Goal: Information Seeking & Learning: Learn about a topic

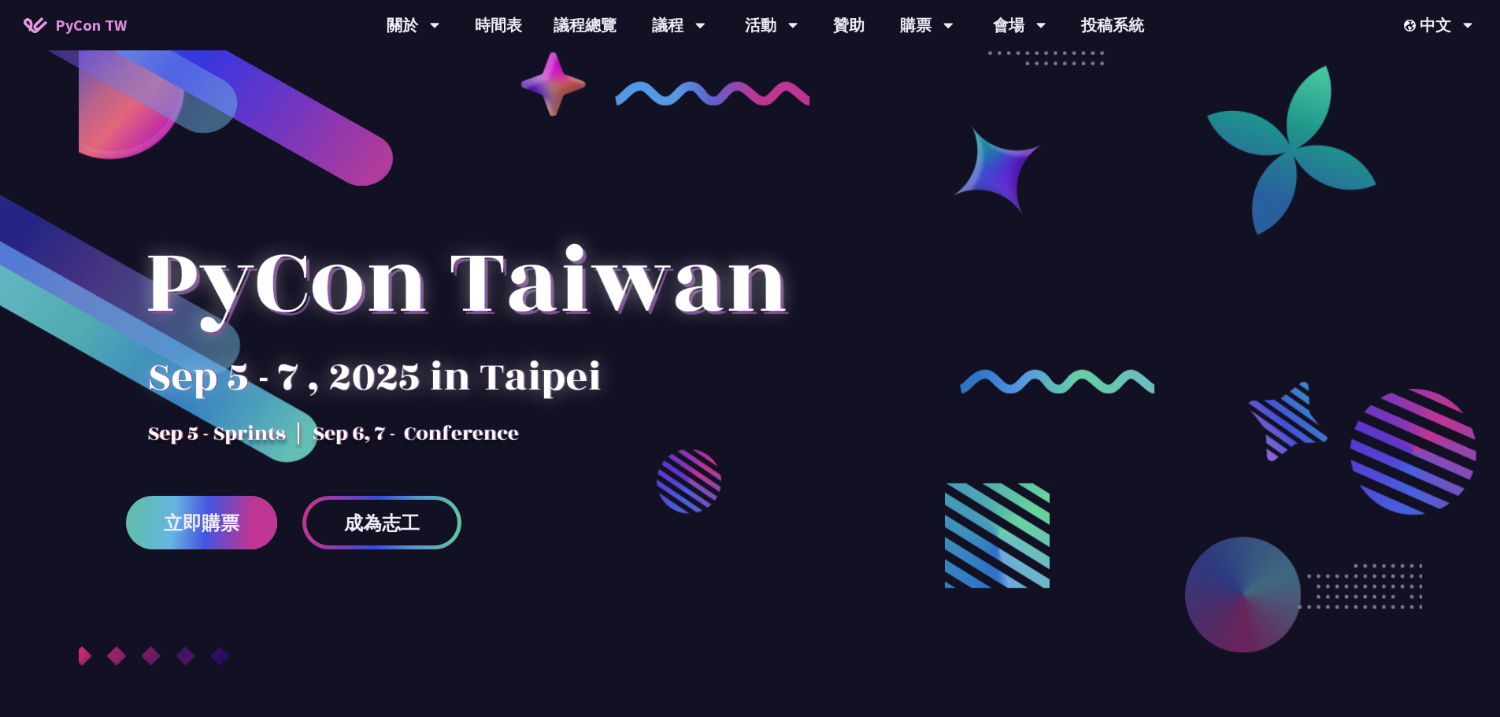
click at [216, 531] on span "立即購票" at bounding box center [202, 523] width 76 height 20
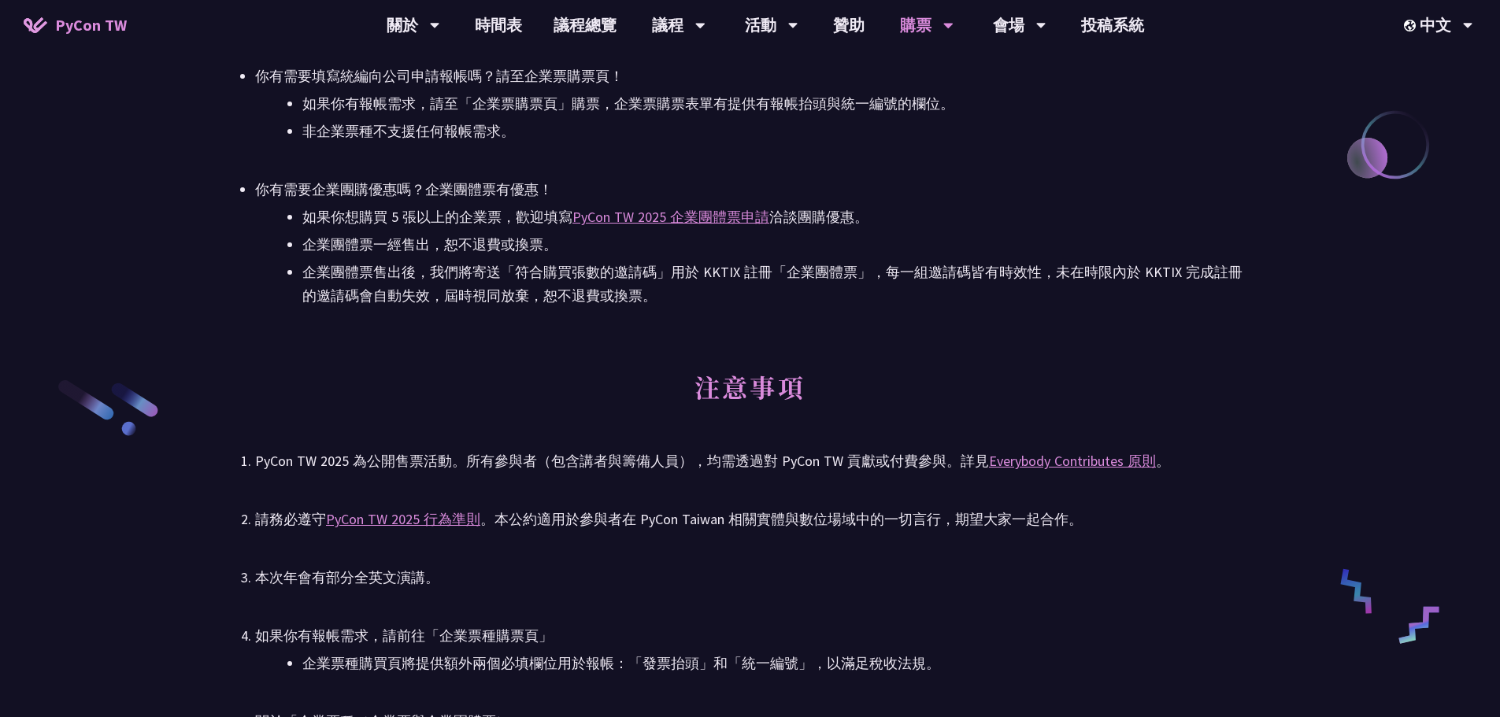
scroll to position [1968, 0]
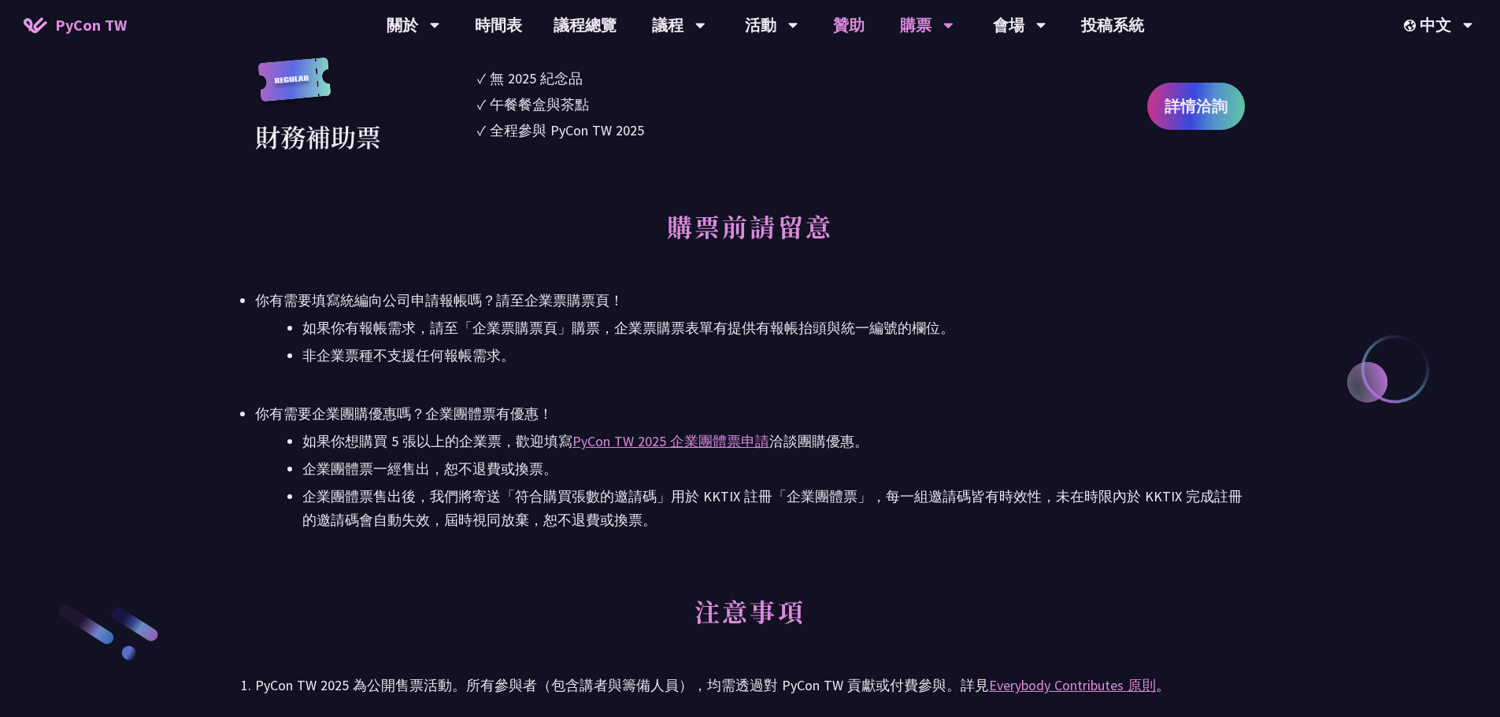
click at [859, 21] on link "贊助" at bounding box center [848, 25] width 63 height 50
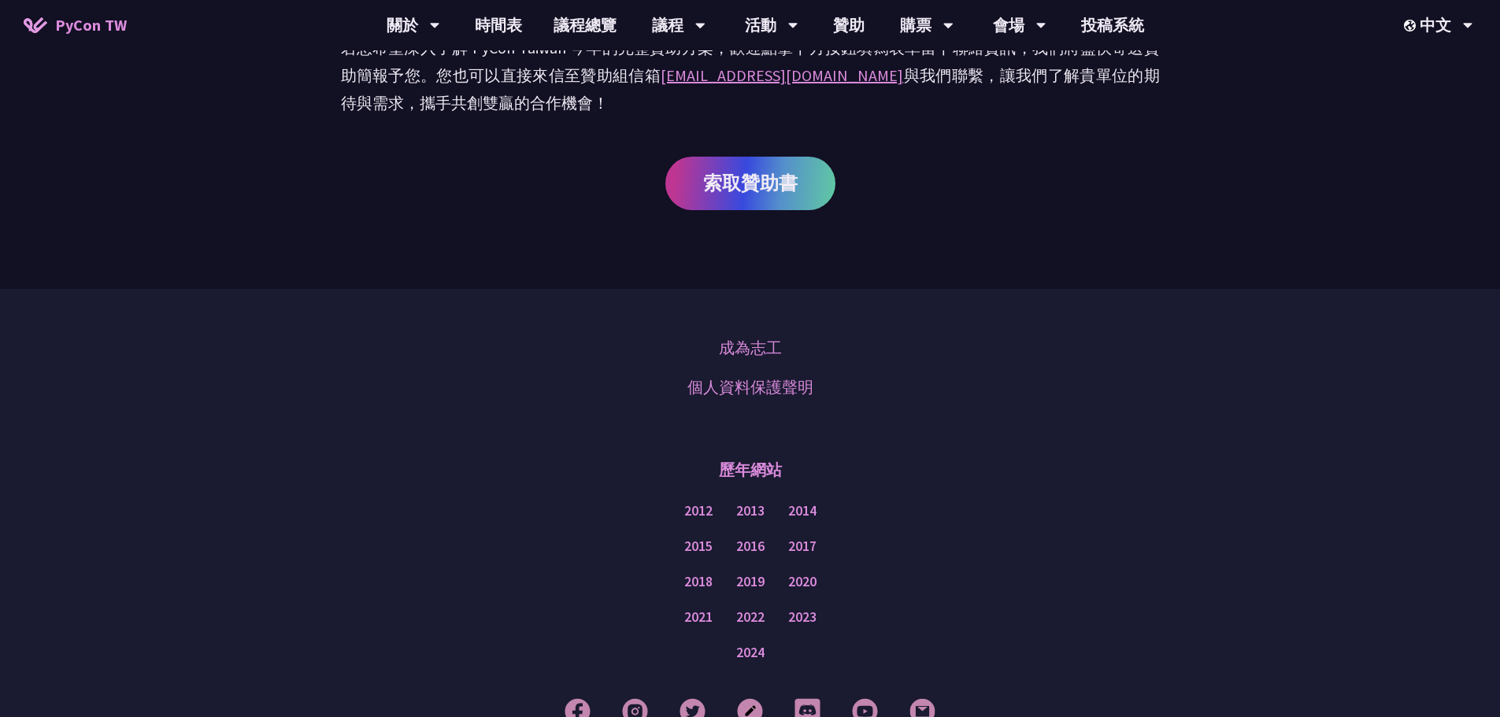
scroll to position [1096, 0]
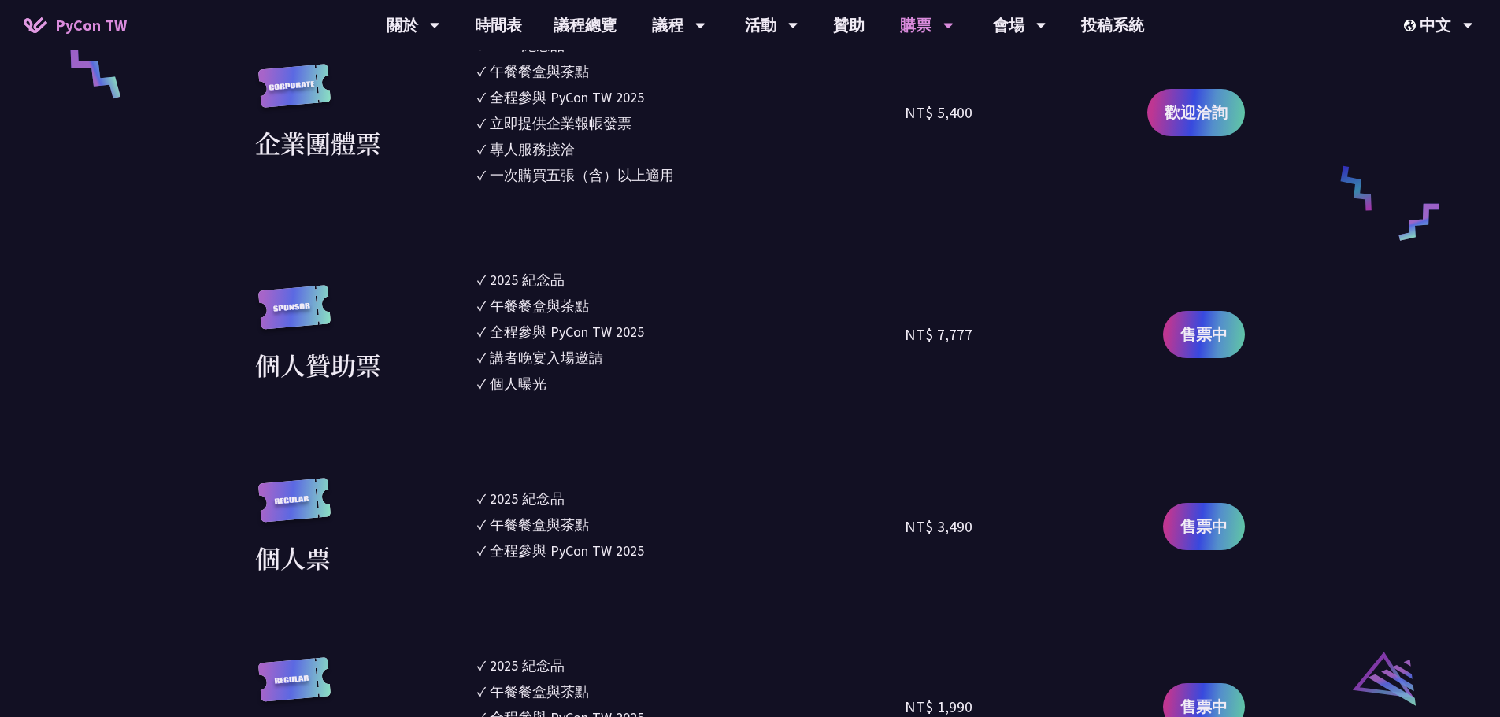
scroll to position [1254, 0]
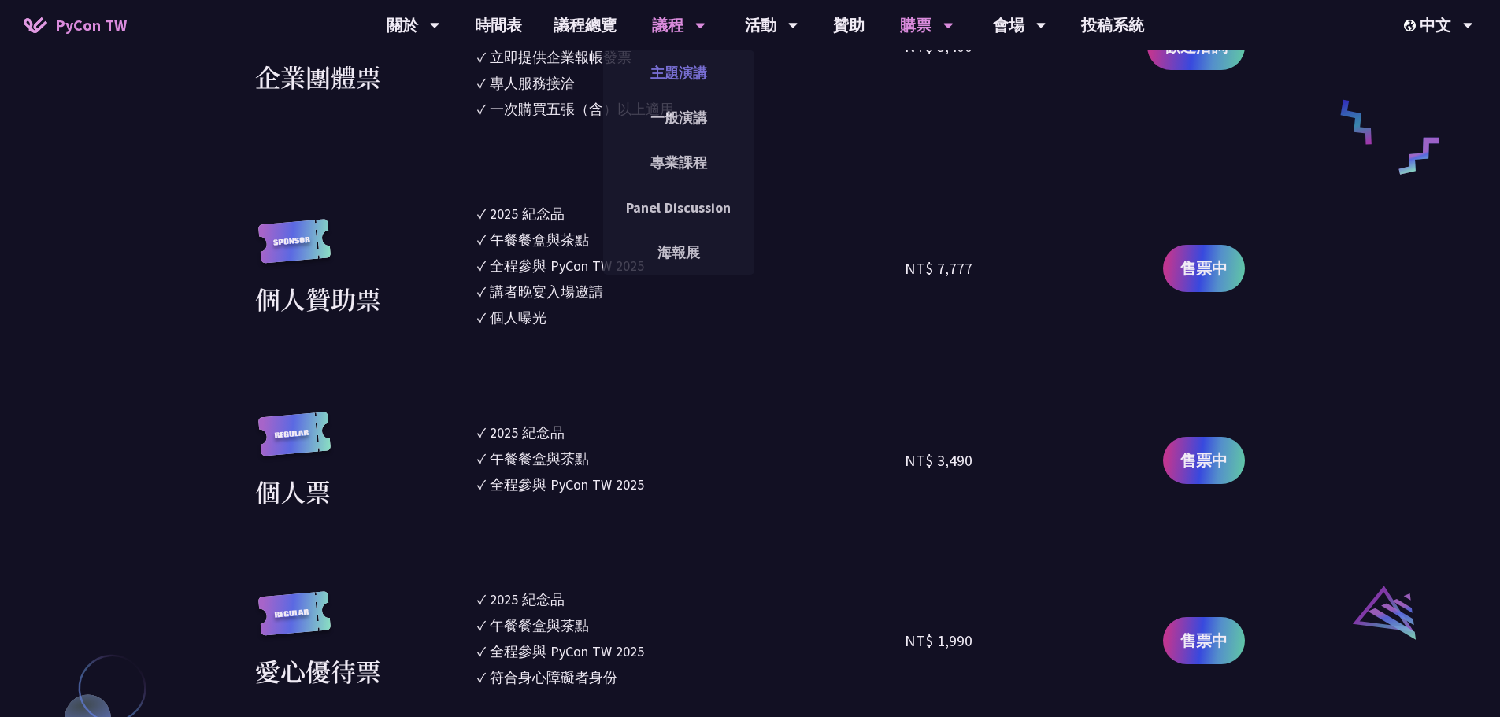
click at [677, 70] on link "主題演講" at bounding box center [678, 72] width 151 height 37
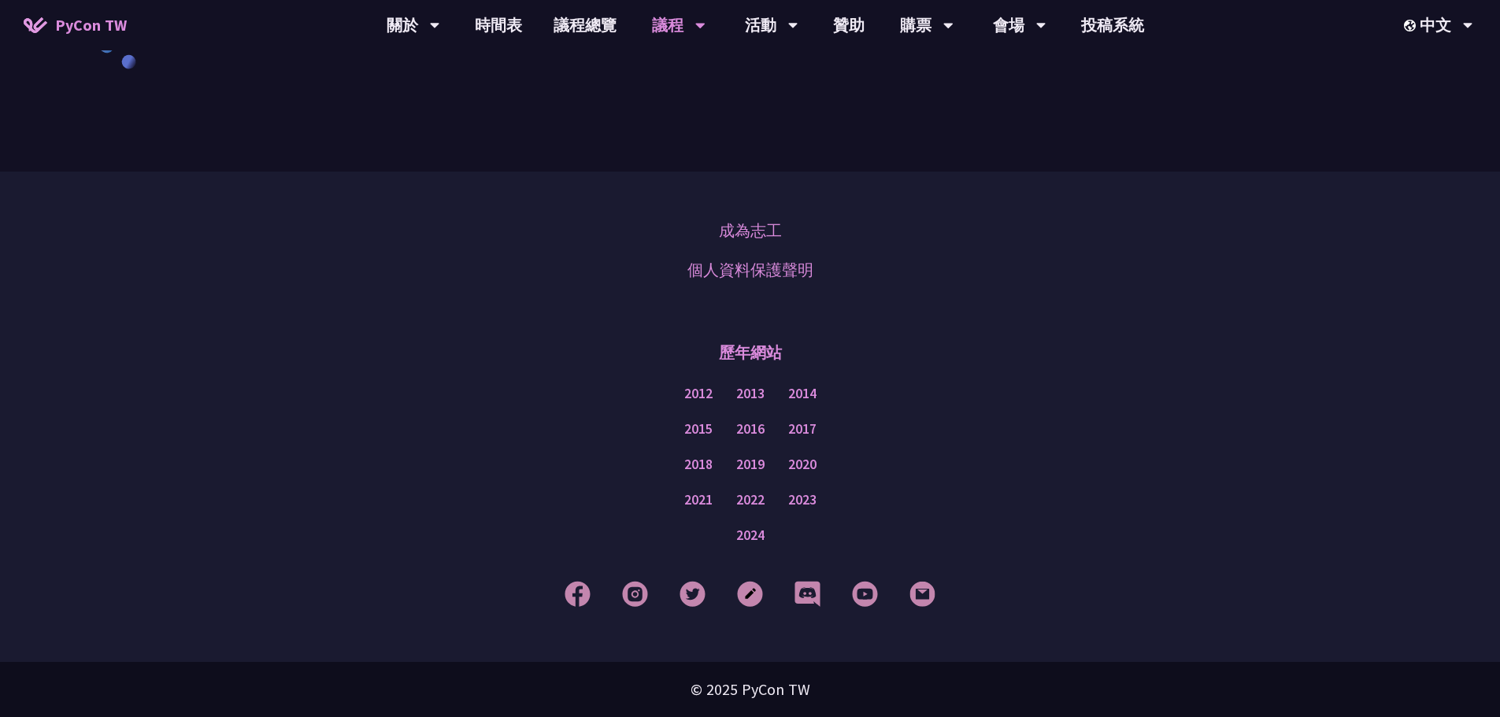
scroll to position [2742, 0]
click at [674, 121] on link "一般演講" at bounding box center [678, 117] width 151 height 37
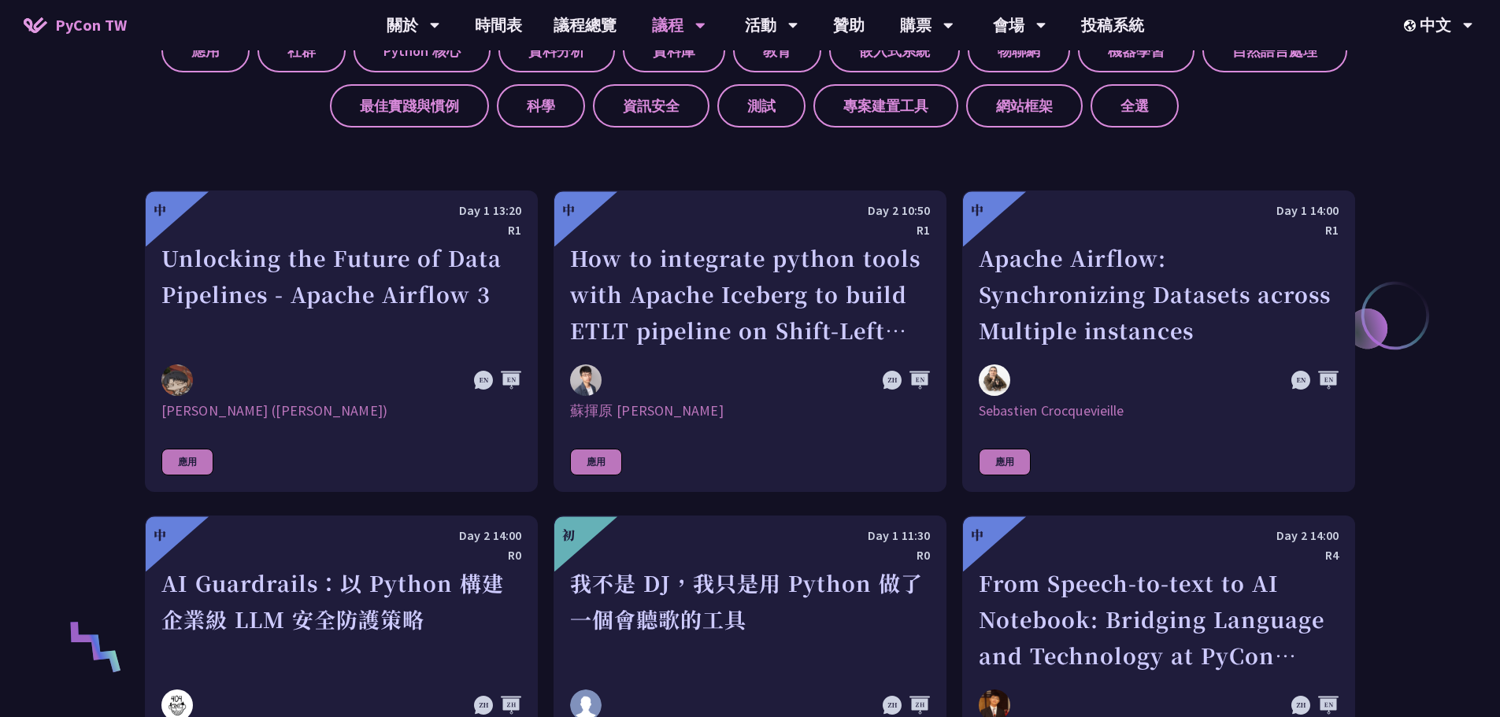
scroll to position [472, 0]
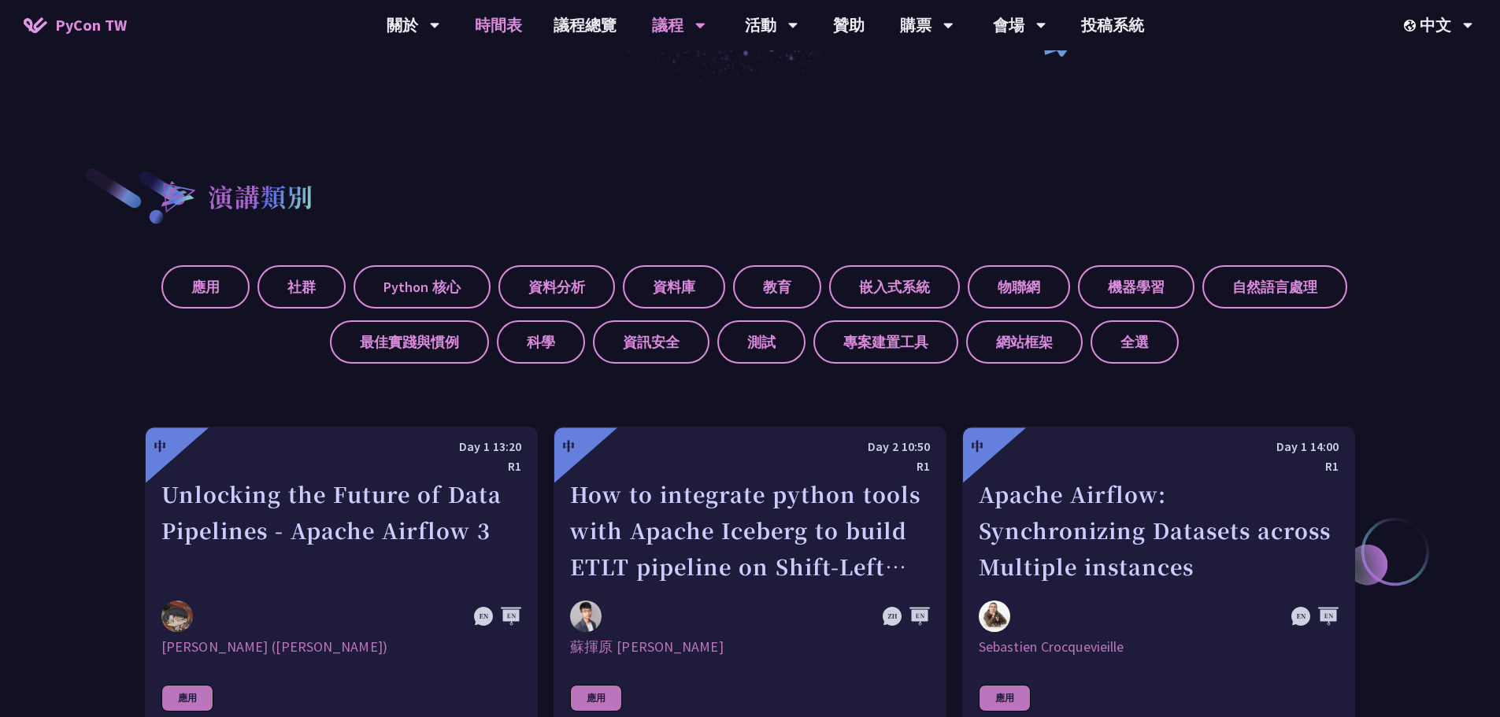
click at [498, 24] on link "時間表" at bounding box center [498, 25] width 79 height 50
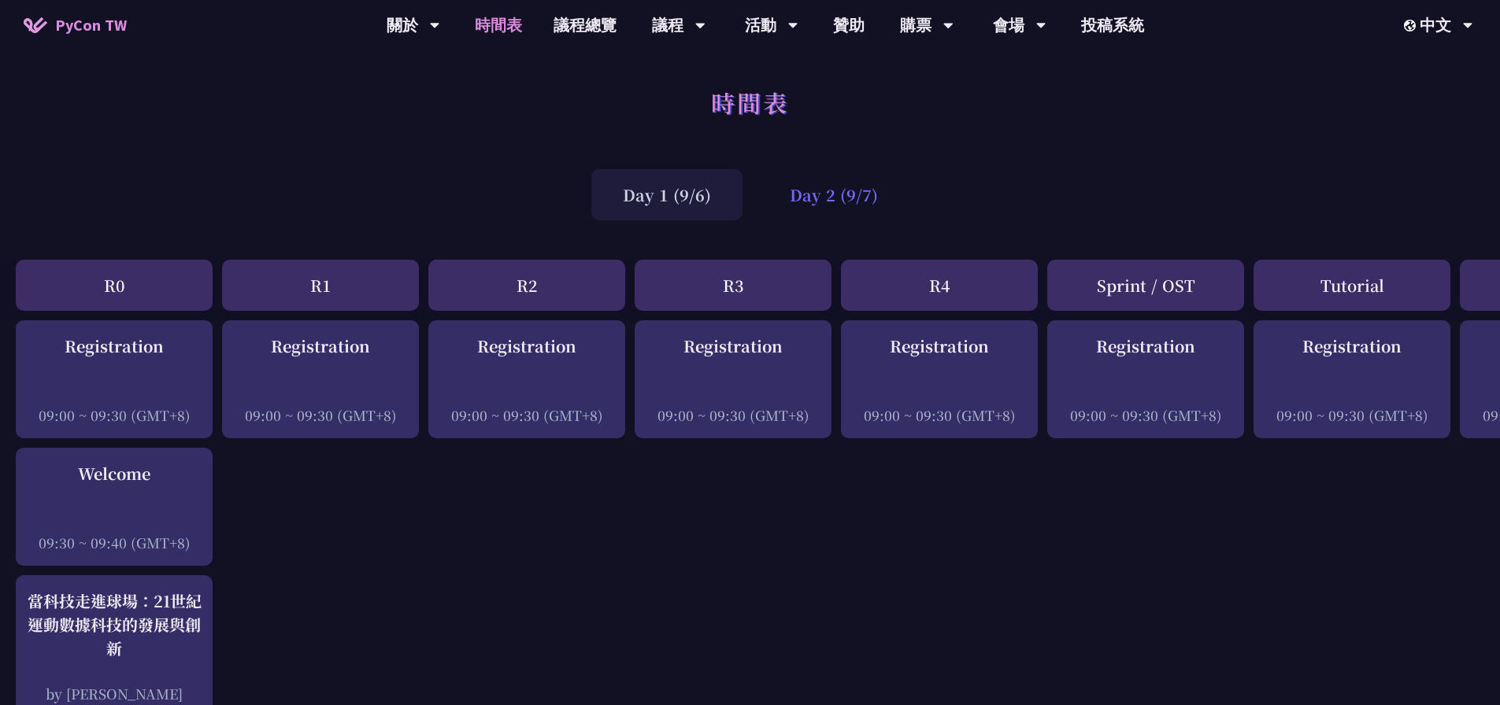
click at [825, 205] on div "Day 2 (9/7)" at bounding box center [833, 194] width 151 height 51
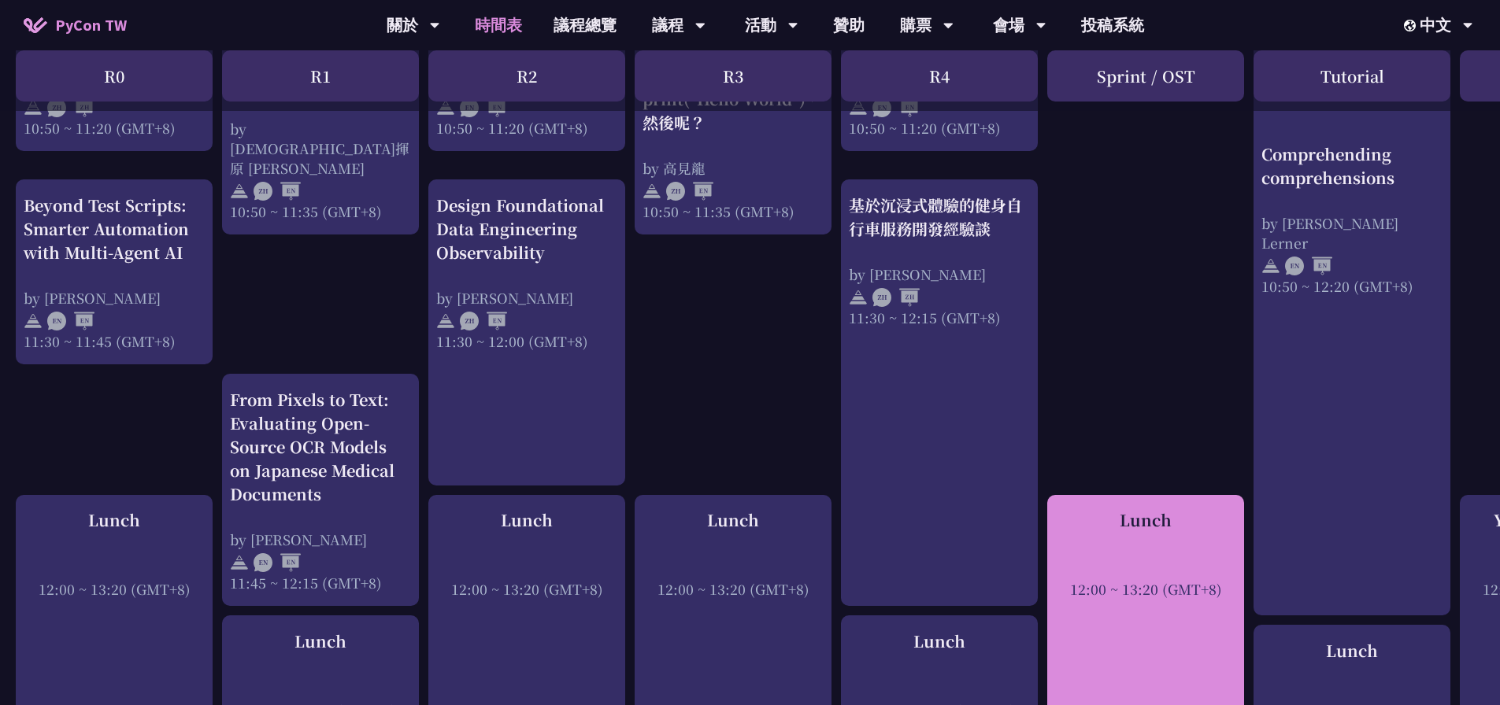
scroll to position [315, 0]
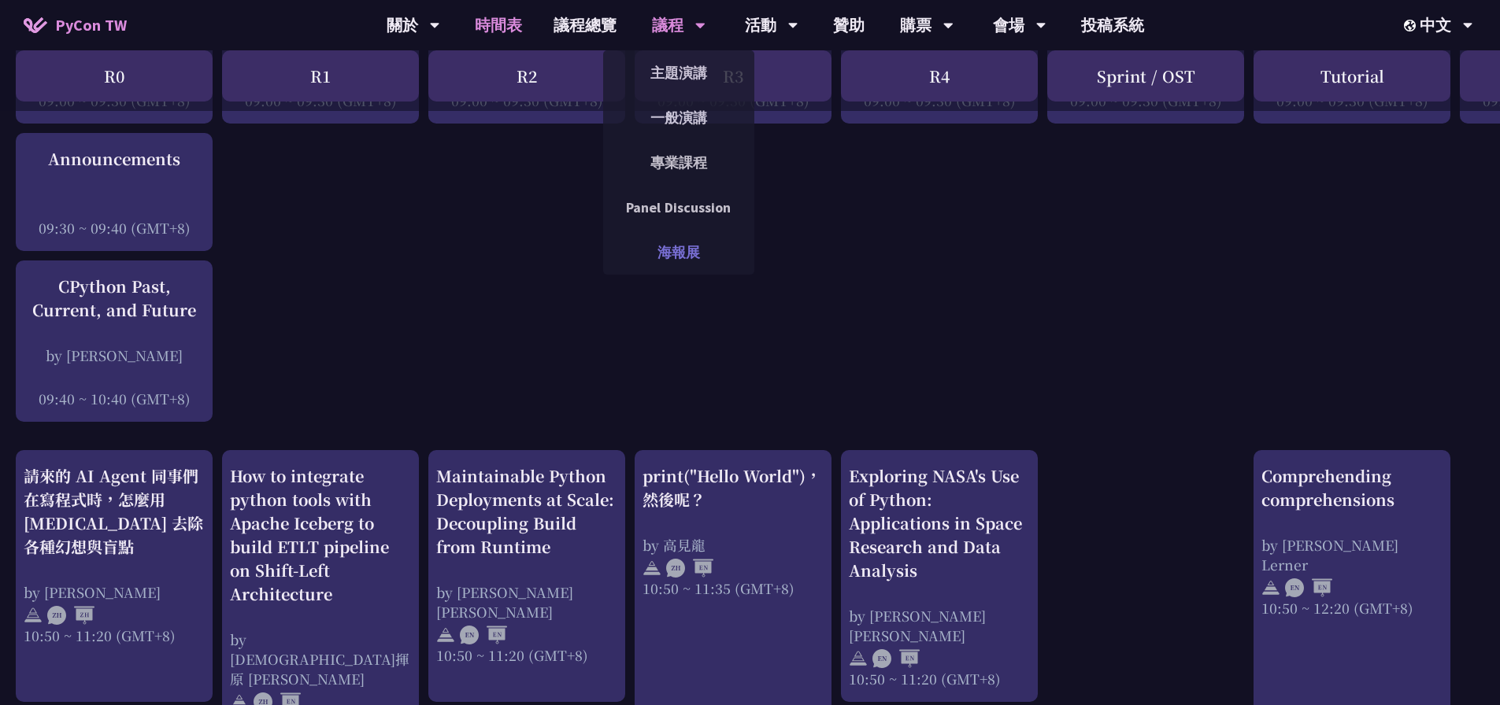
click at [695, 246] on link "海報展" at bounding box center [678, 252] width 151 height 37
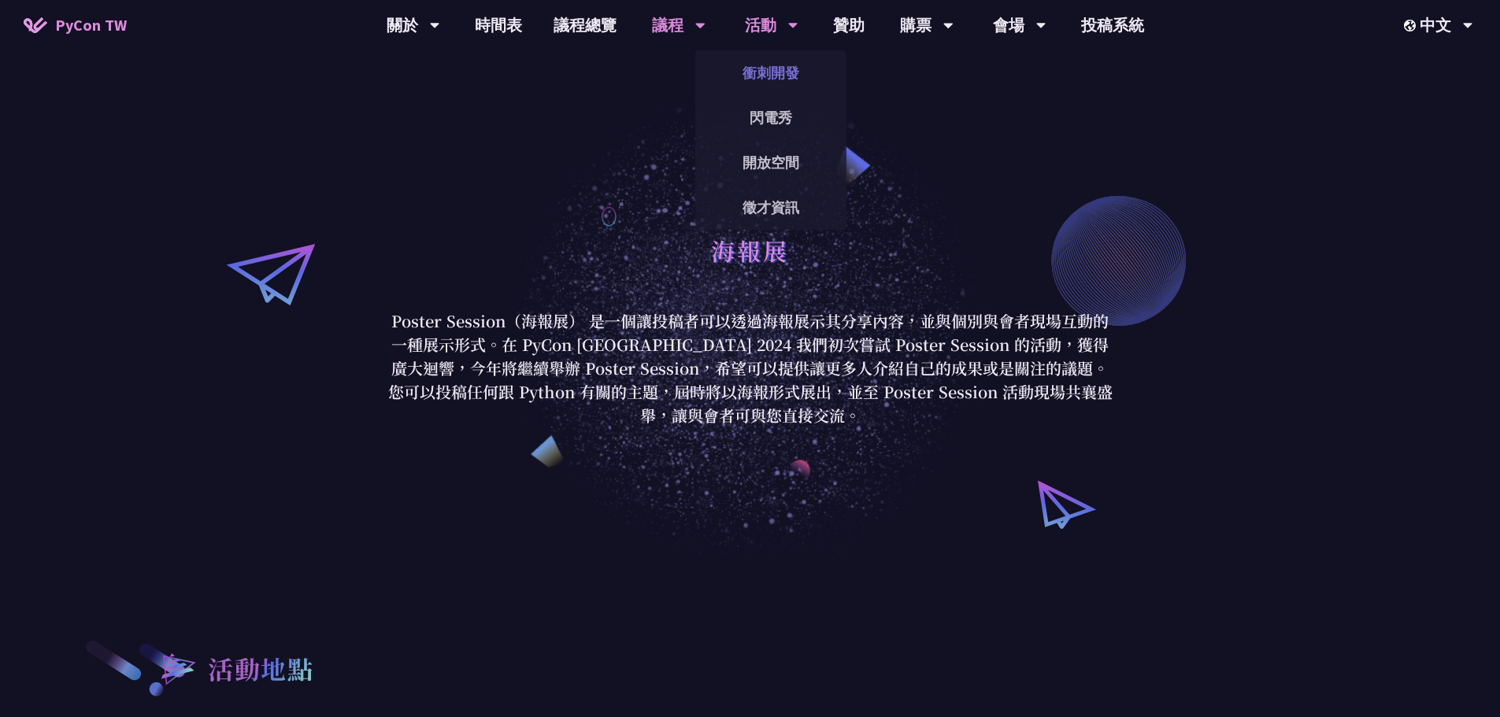
click at [774, 70] on link "衝刺開發" at bounding box center [770, 72] width 151 height 37
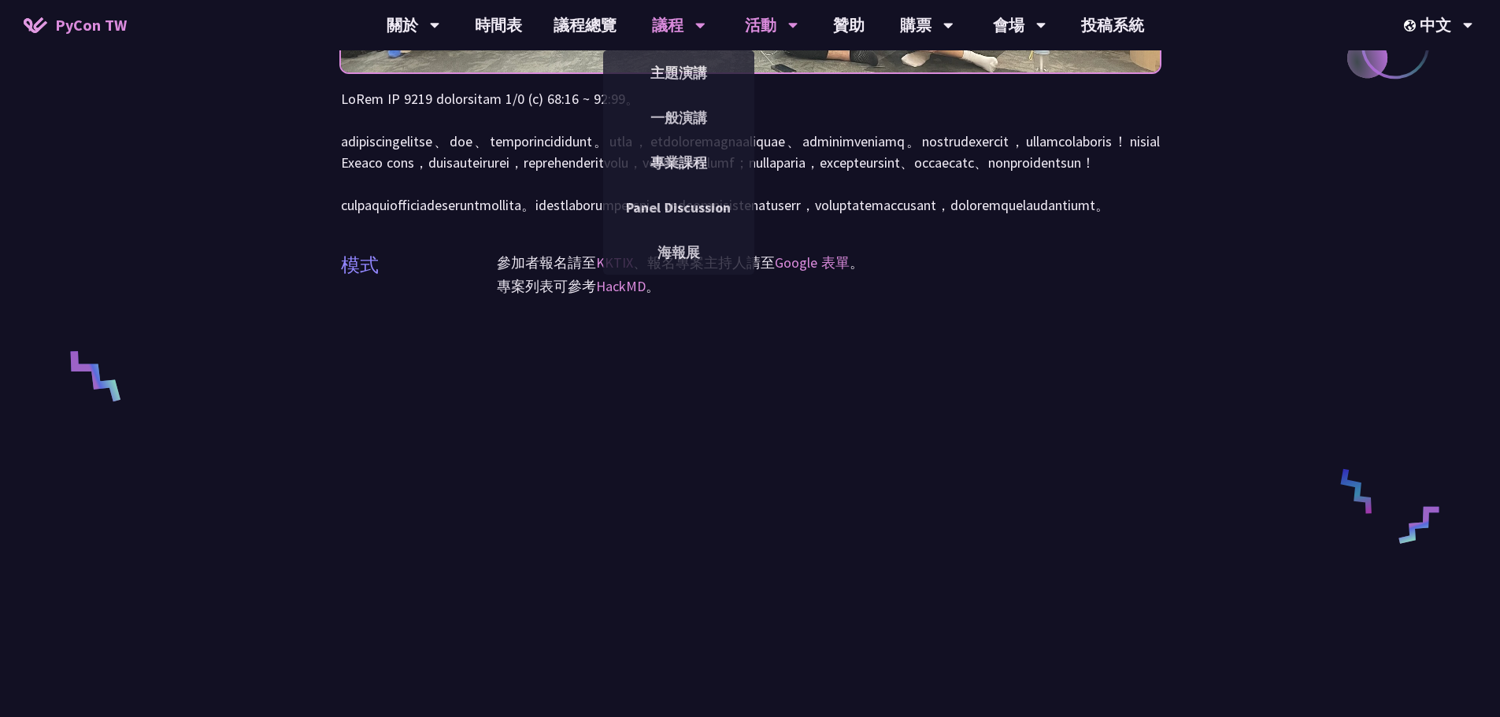
scroll to position [315, 0]
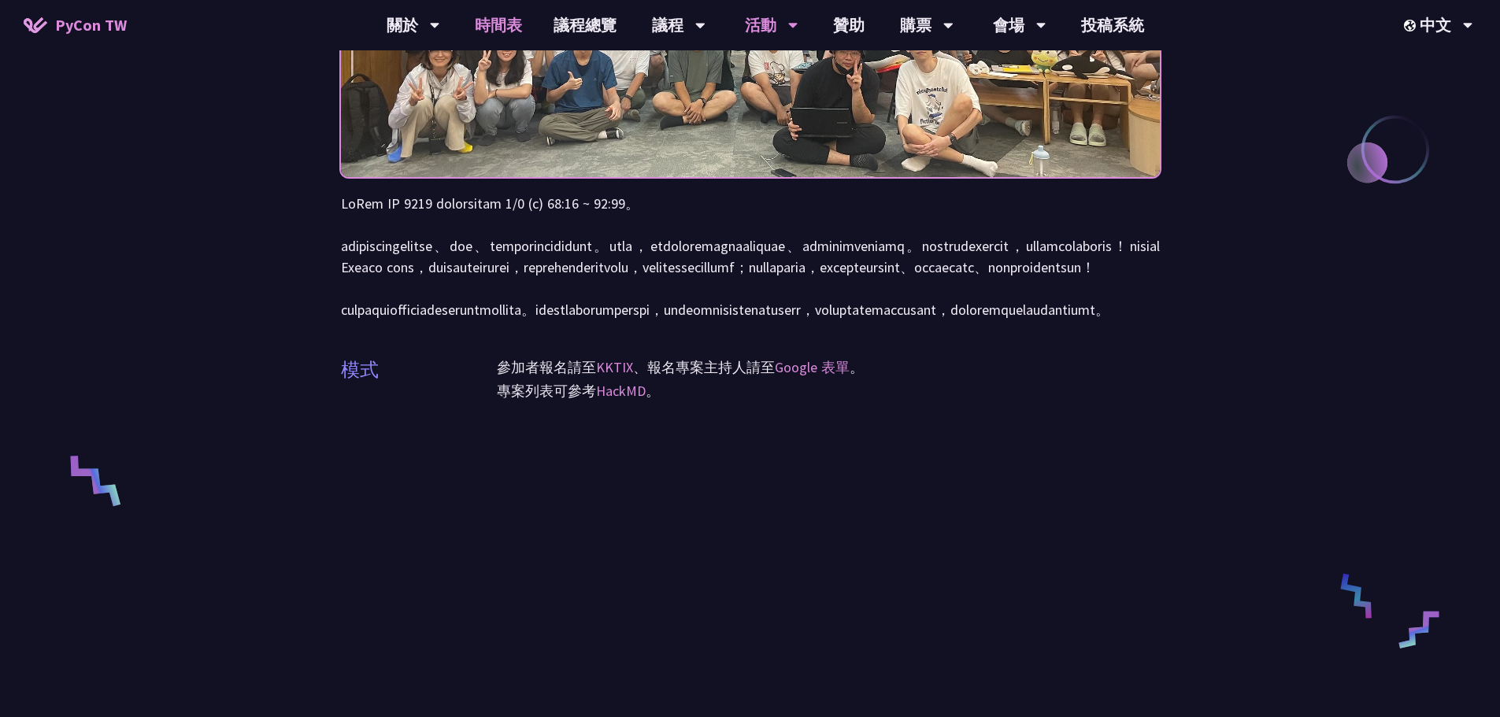
click at [497, 24] on link "時間表" at bounding box center [498, 25] width 79 height 50
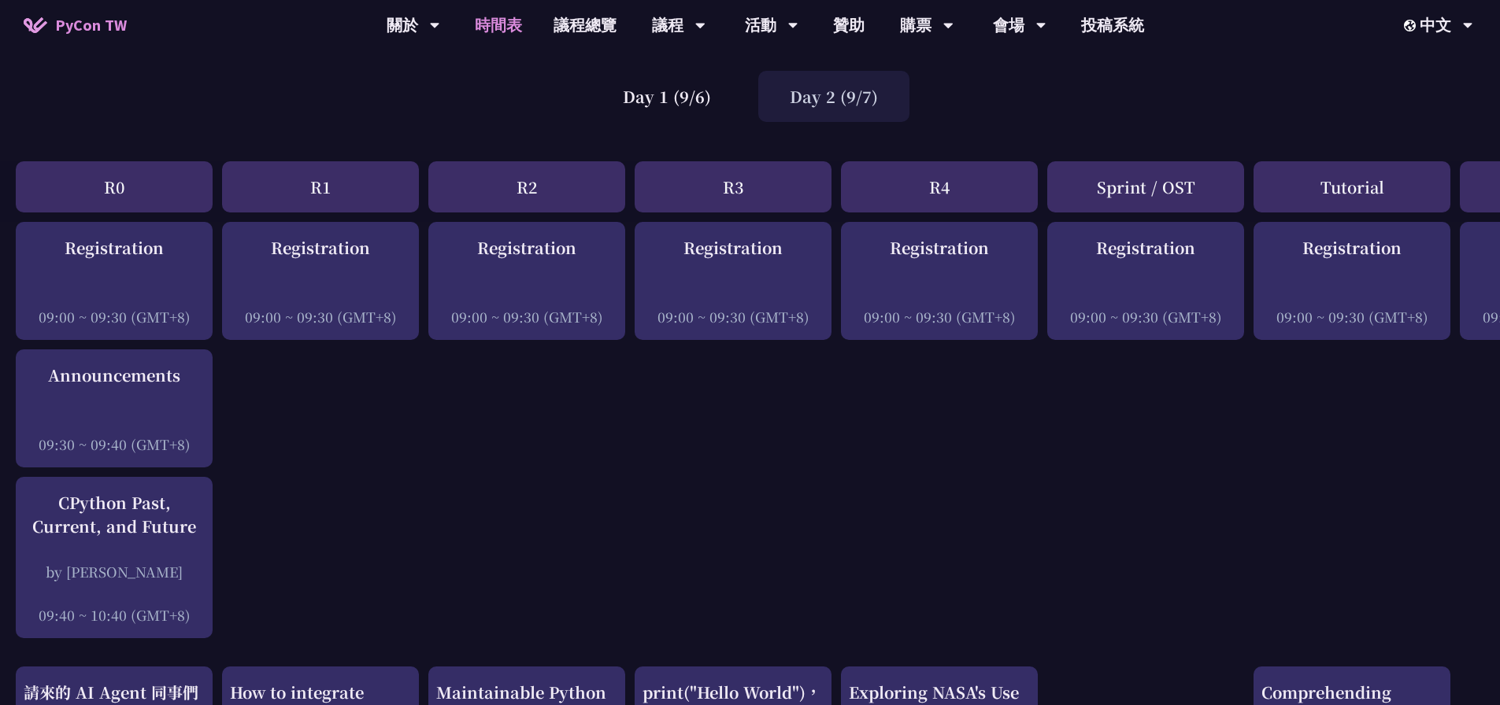
scroll to position [551, 0]
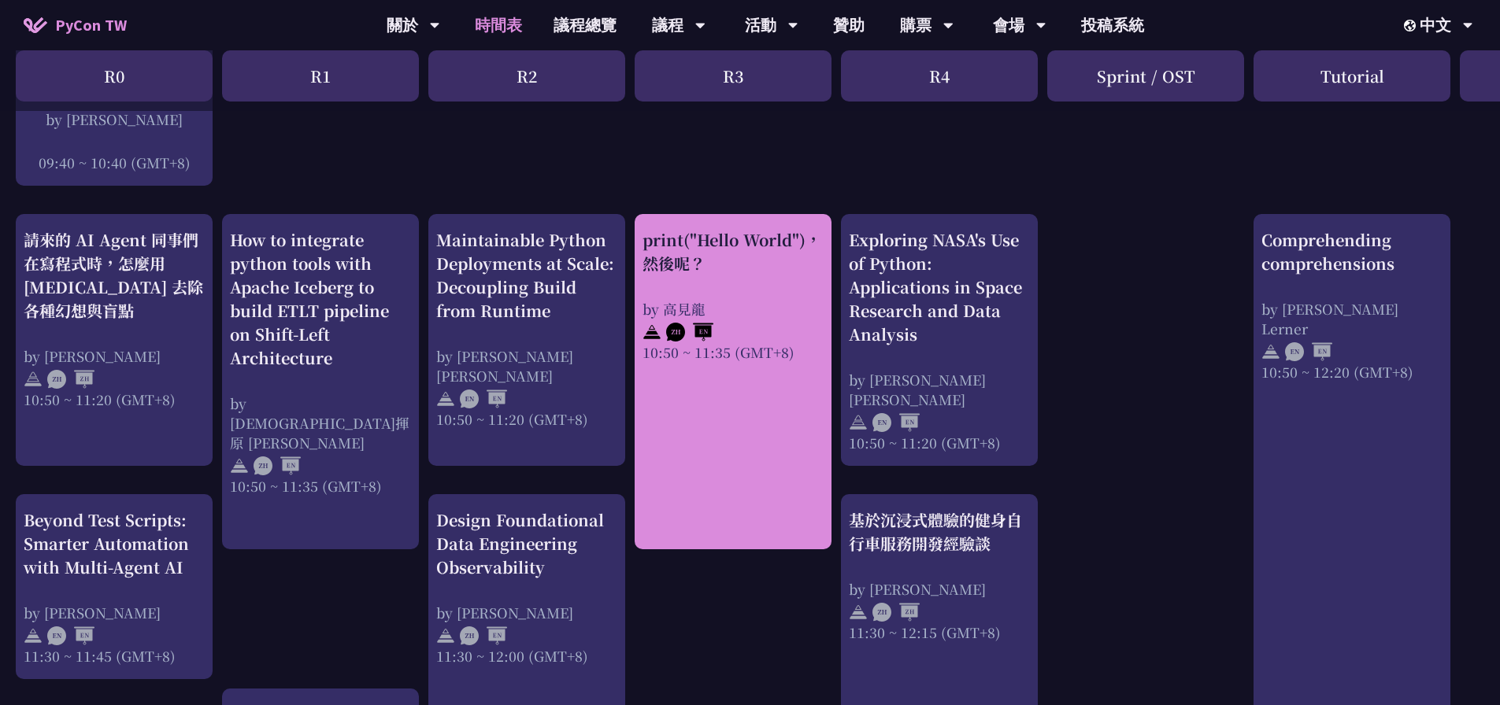
click at [782, 312] on div "by 高見龍" at bounding box center [732, 309] width 181 height 20
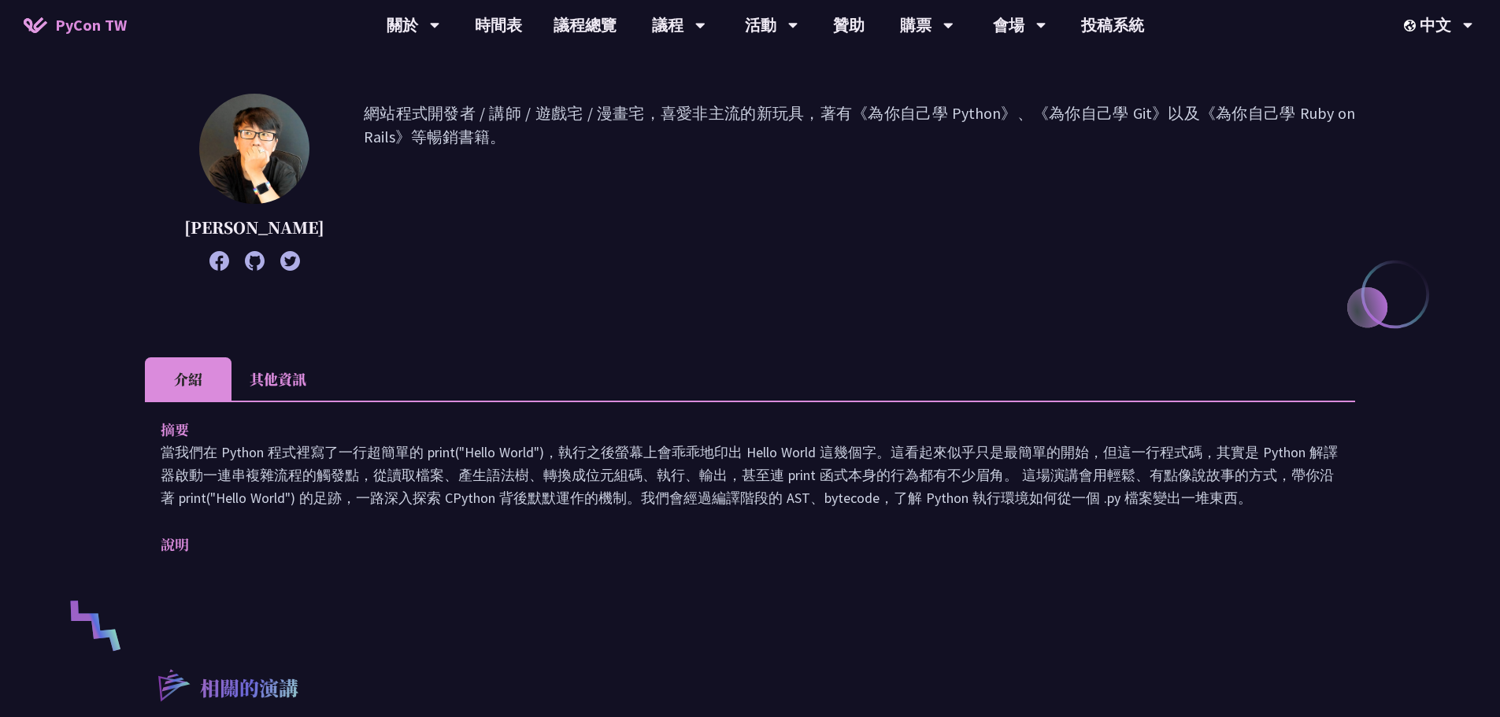
scroll to position [157, 0]
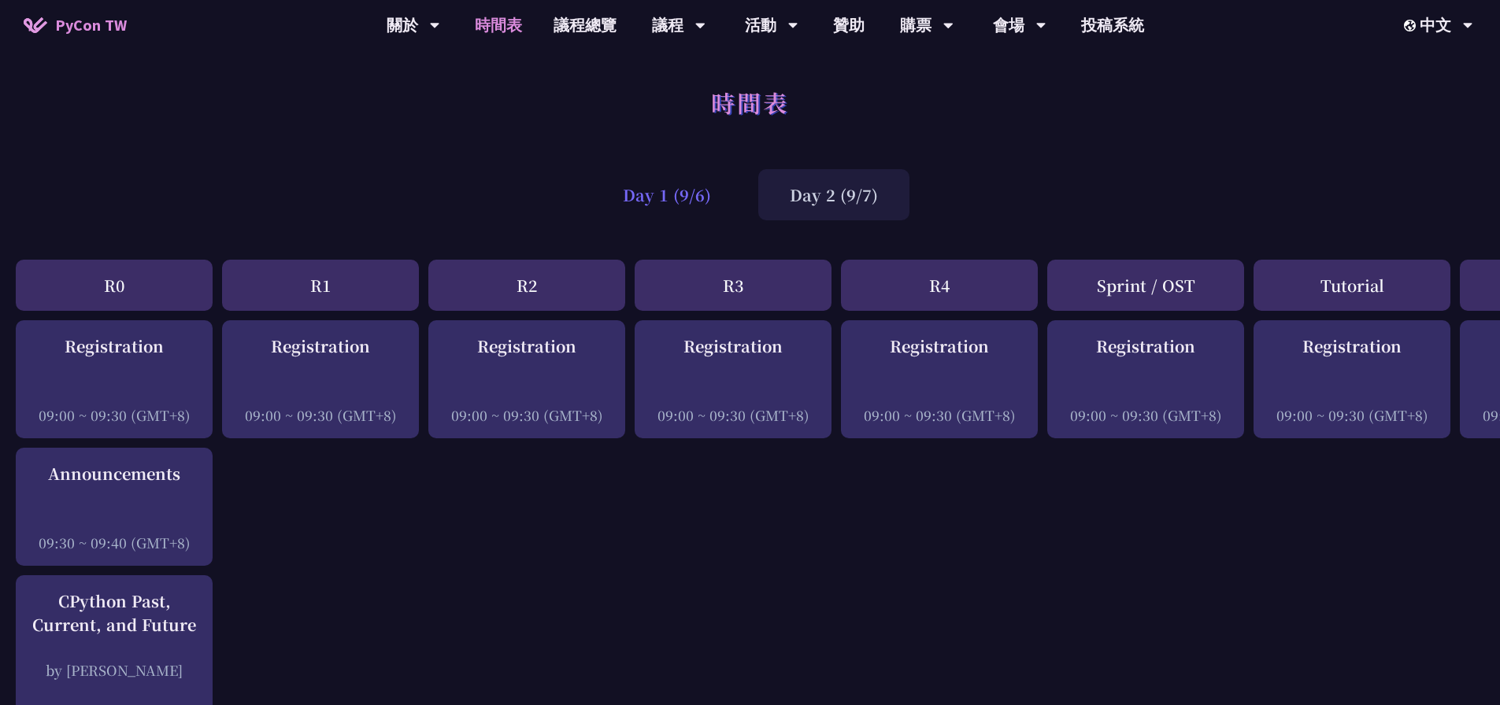
click at [659, 189] on div "Day 1 (9/6)" at bounding box center [666, 194] width 151 height 51
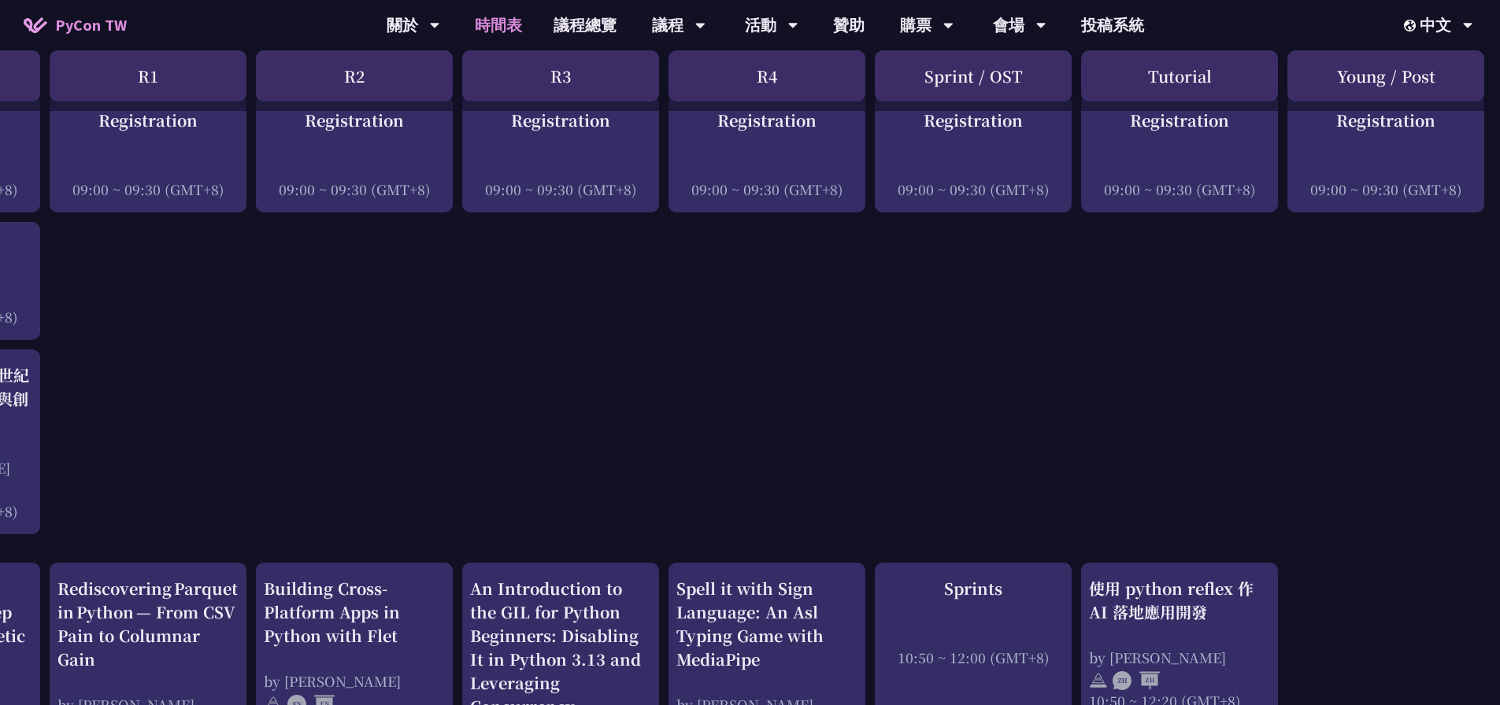
scroll to position [0, 172]
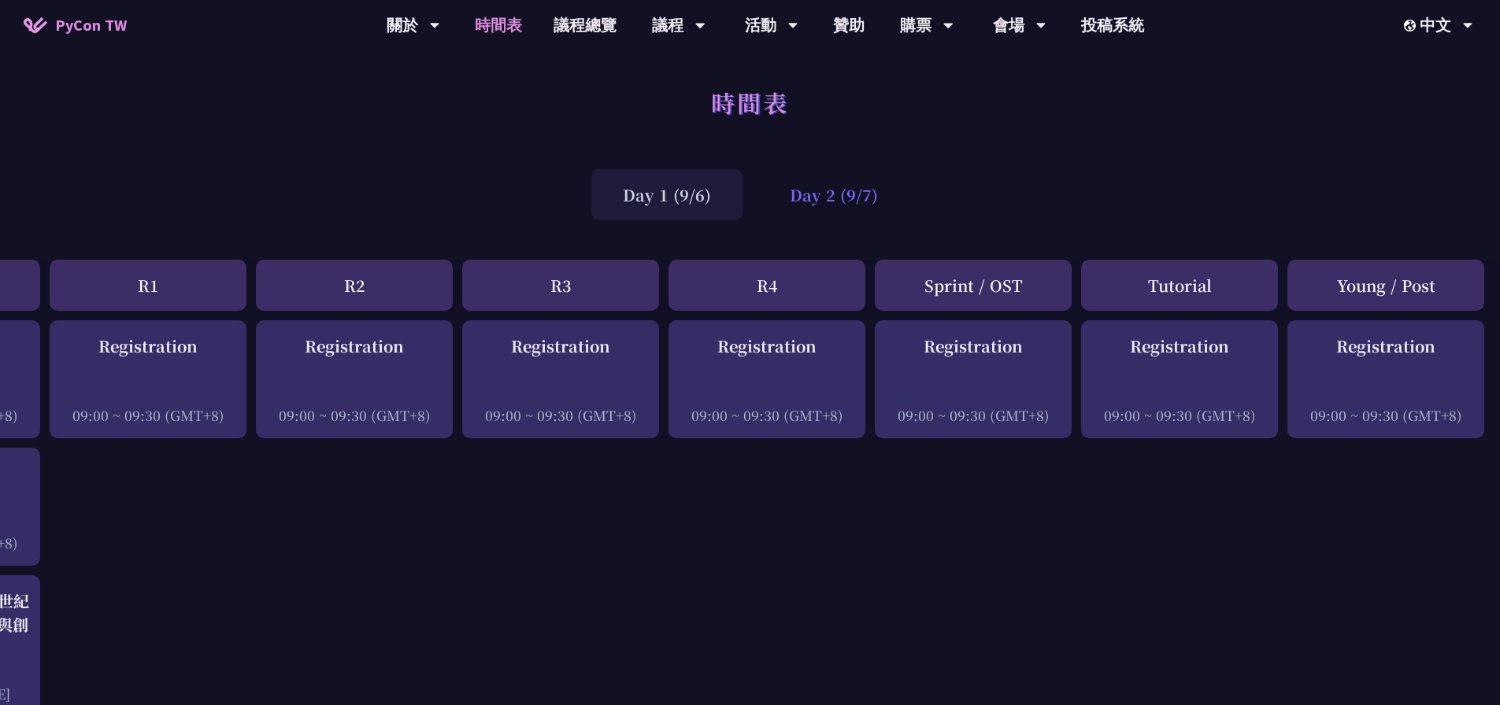
click at [836, 194] on div "Day 2 (9/7)" at bounding box center [833, 194] width 151 height 51
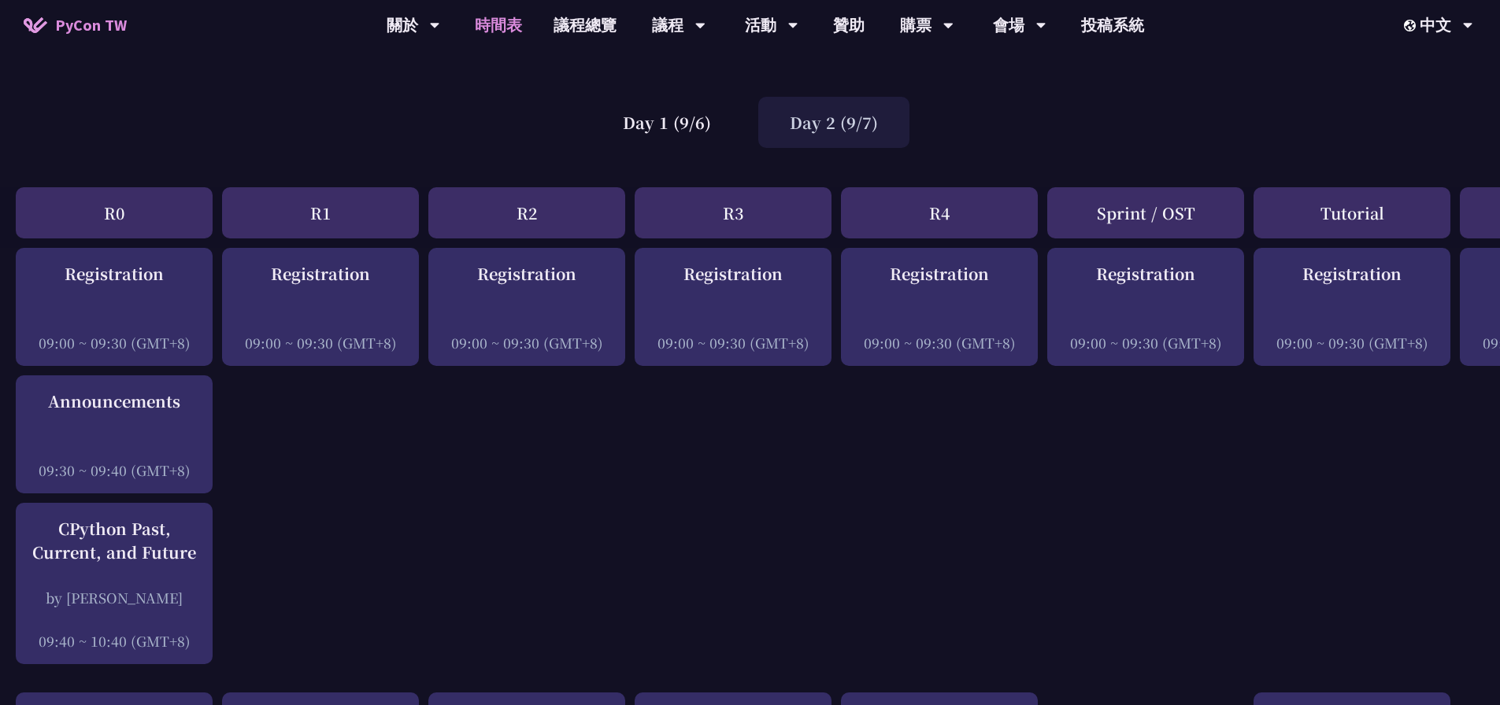
scroll to position [0, 0]
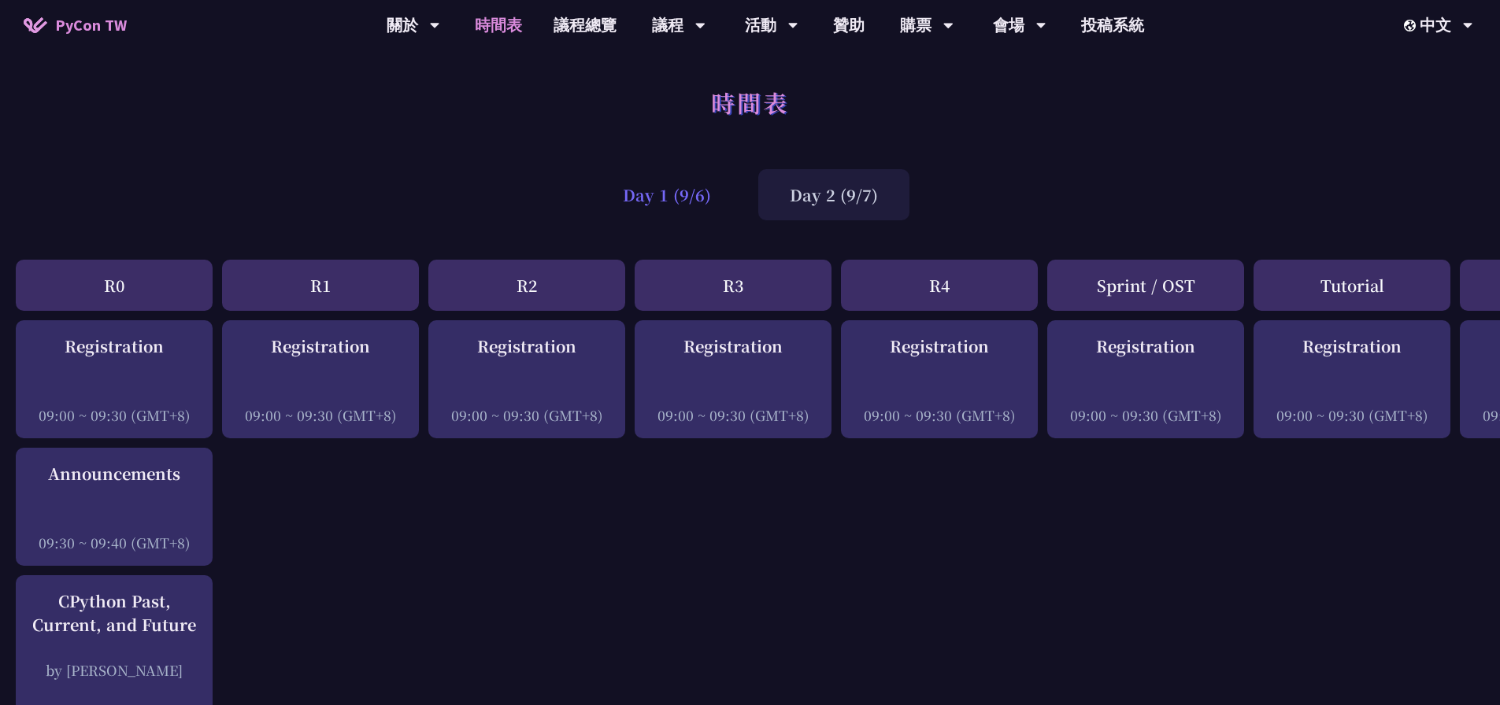
click at [650, 200] on div "Day 1 (9/6)" at bounding box center [666, 194] width 151 height 51
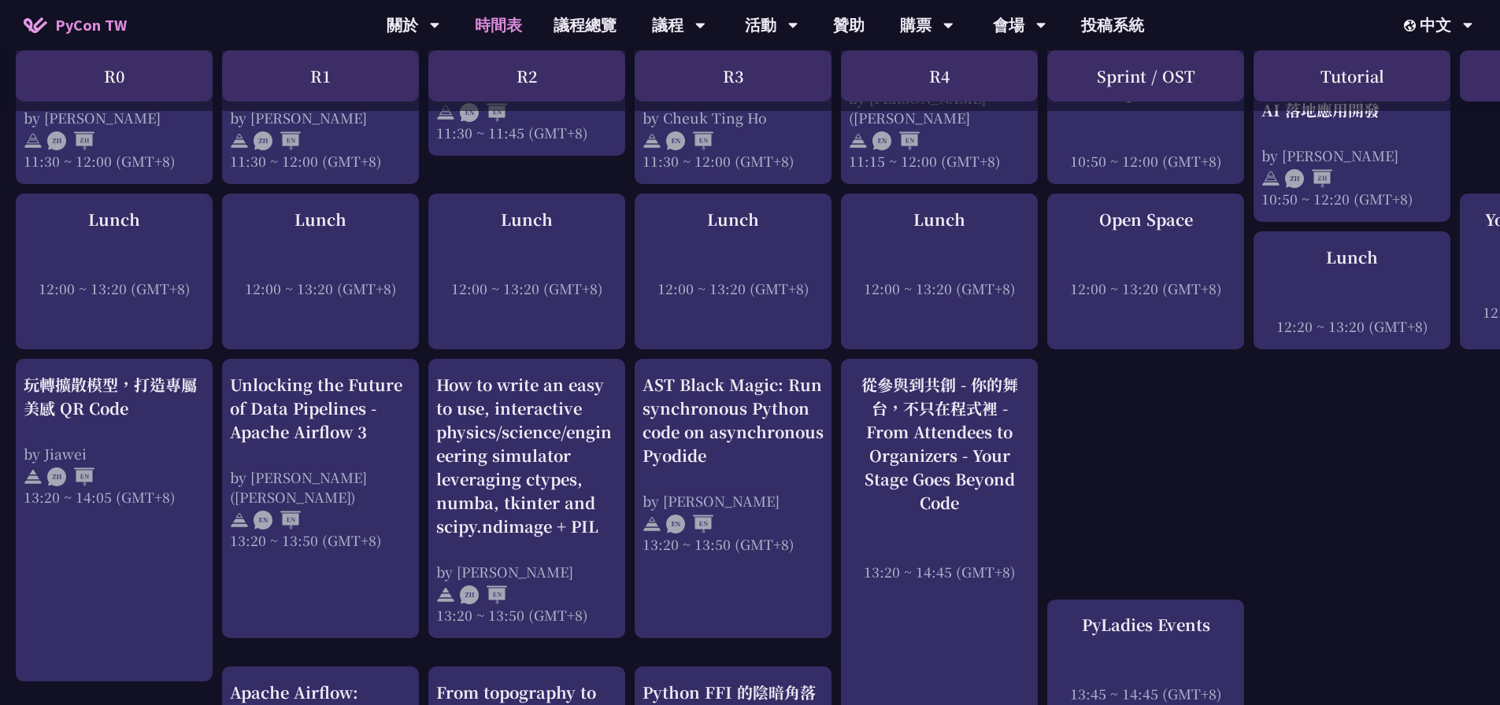
scroll to position [866, 0]
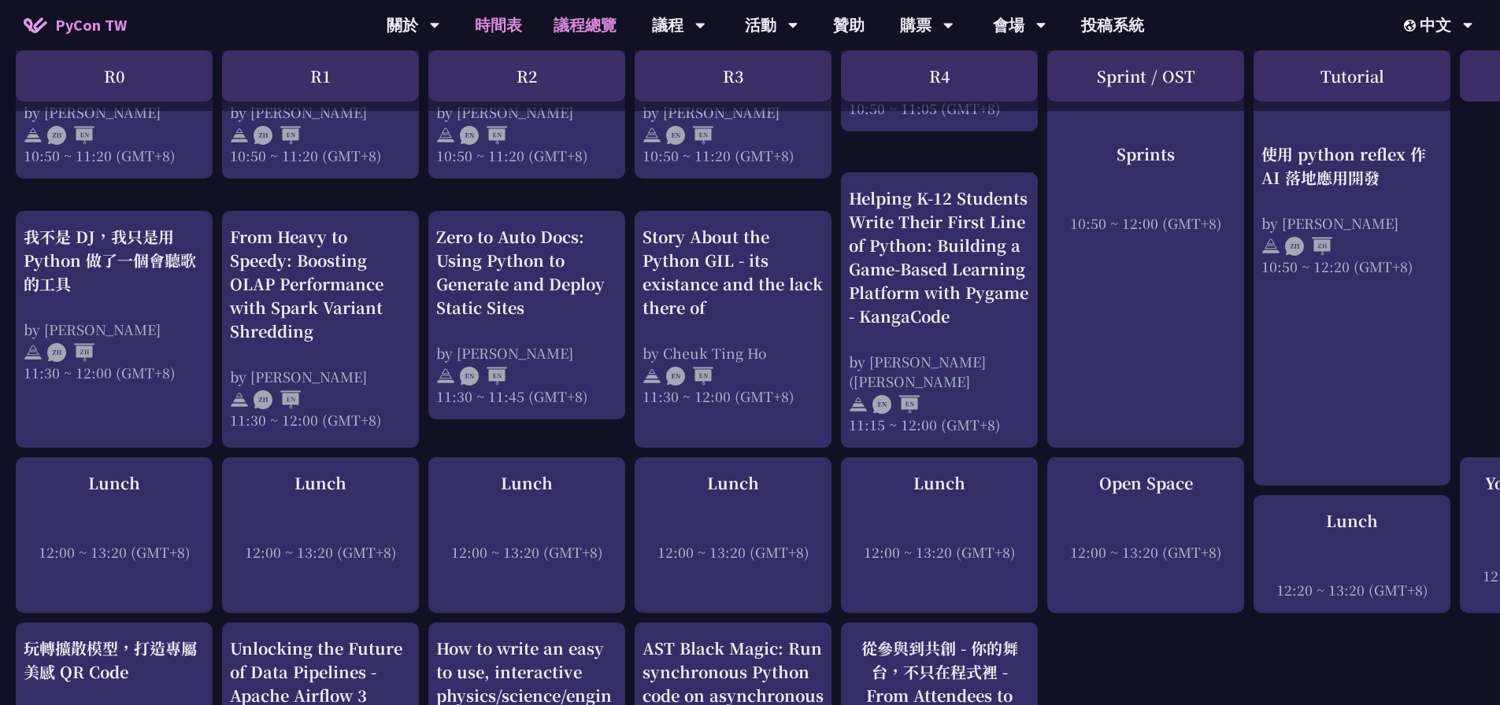
click at [585, 23] on link "議程總覽" at bounding box center [585, 25] width 94 height 50
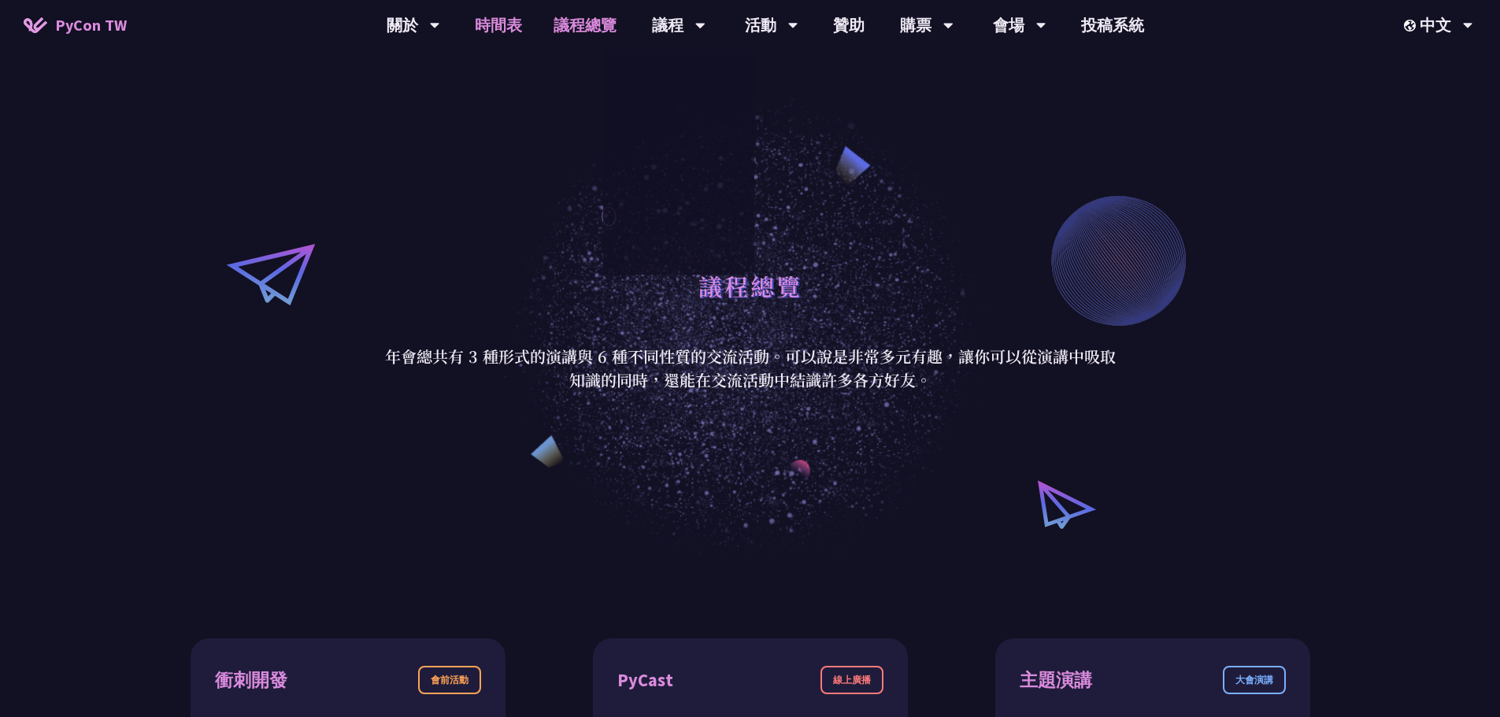
click at [508, 28] on link "時間表" at bounding box center [498, 25] width 79 height 50
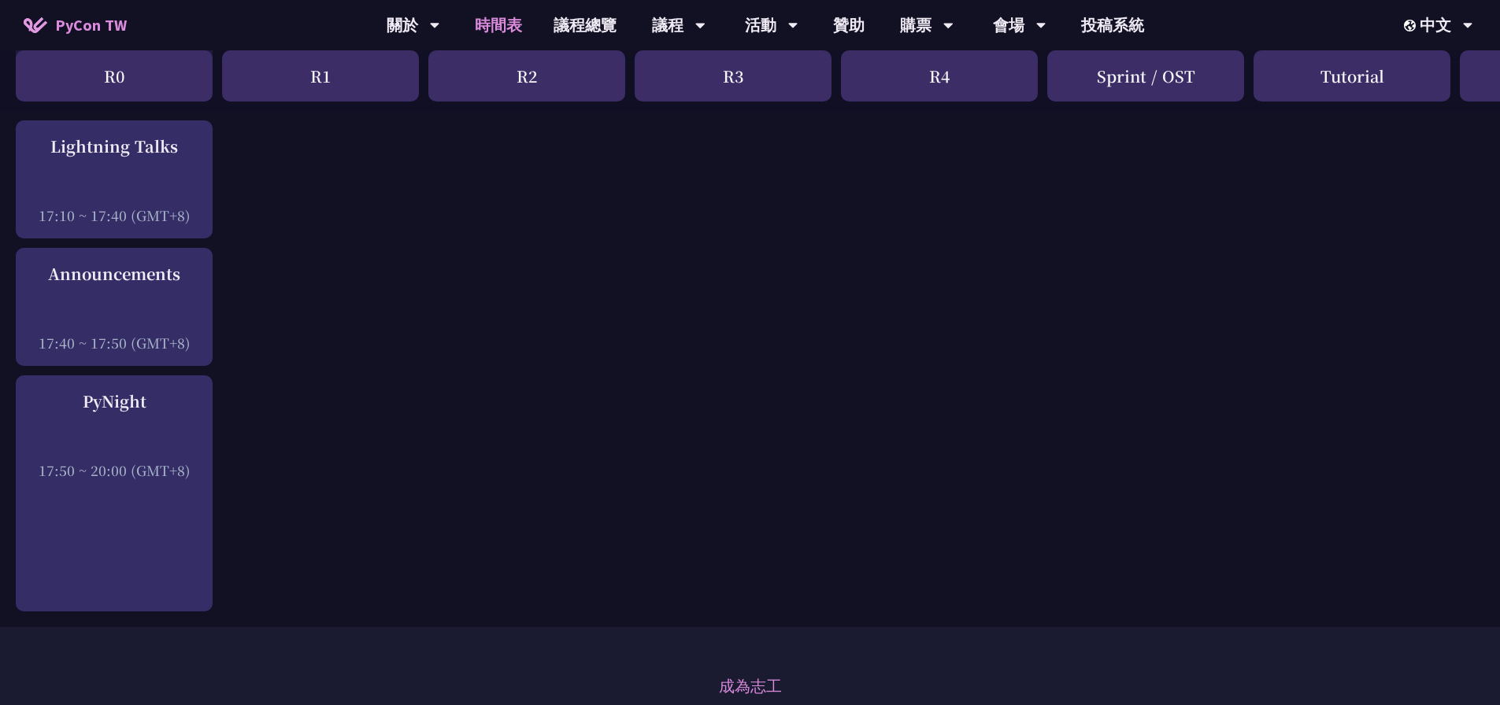
scroll to position [2361, 0]
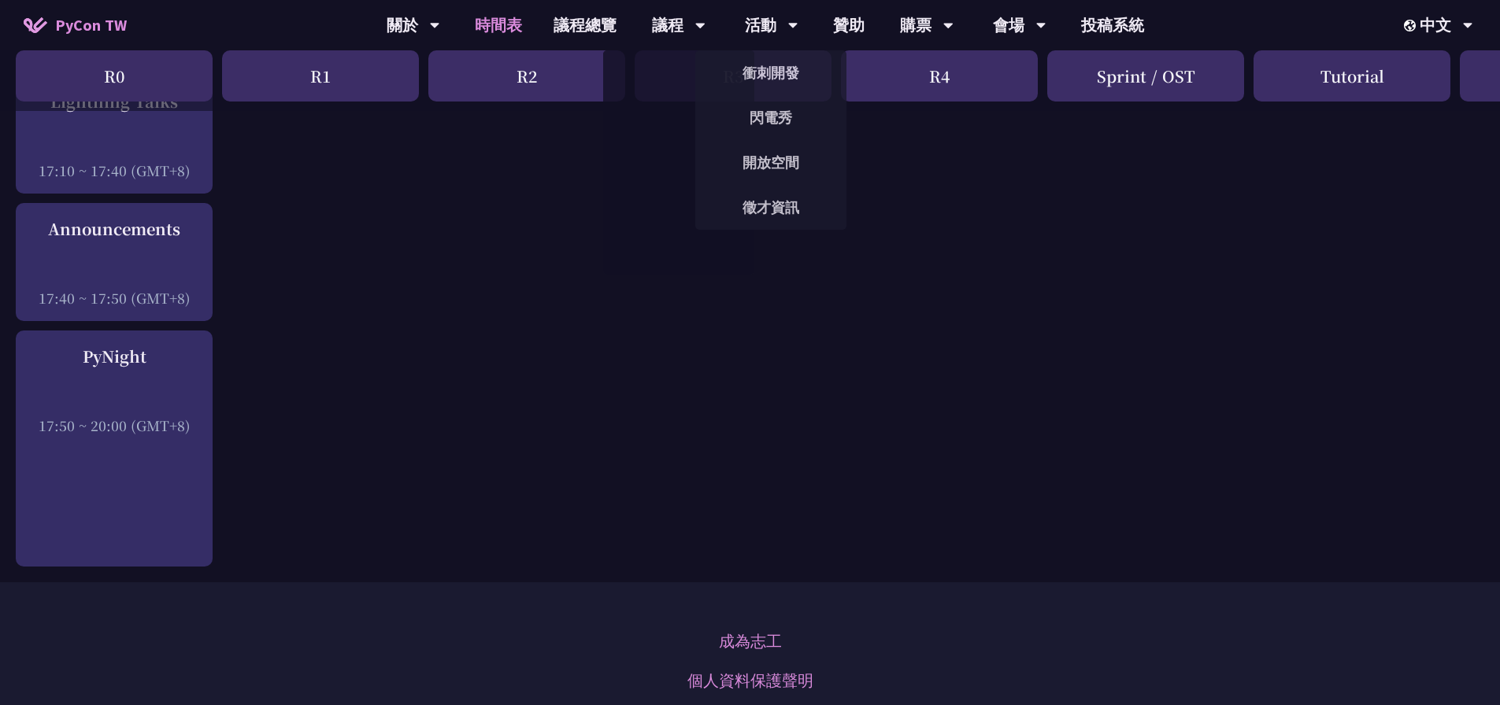
click at [490, 29] on link "時間表" at bounding box center [498, 25] width 79 height 50
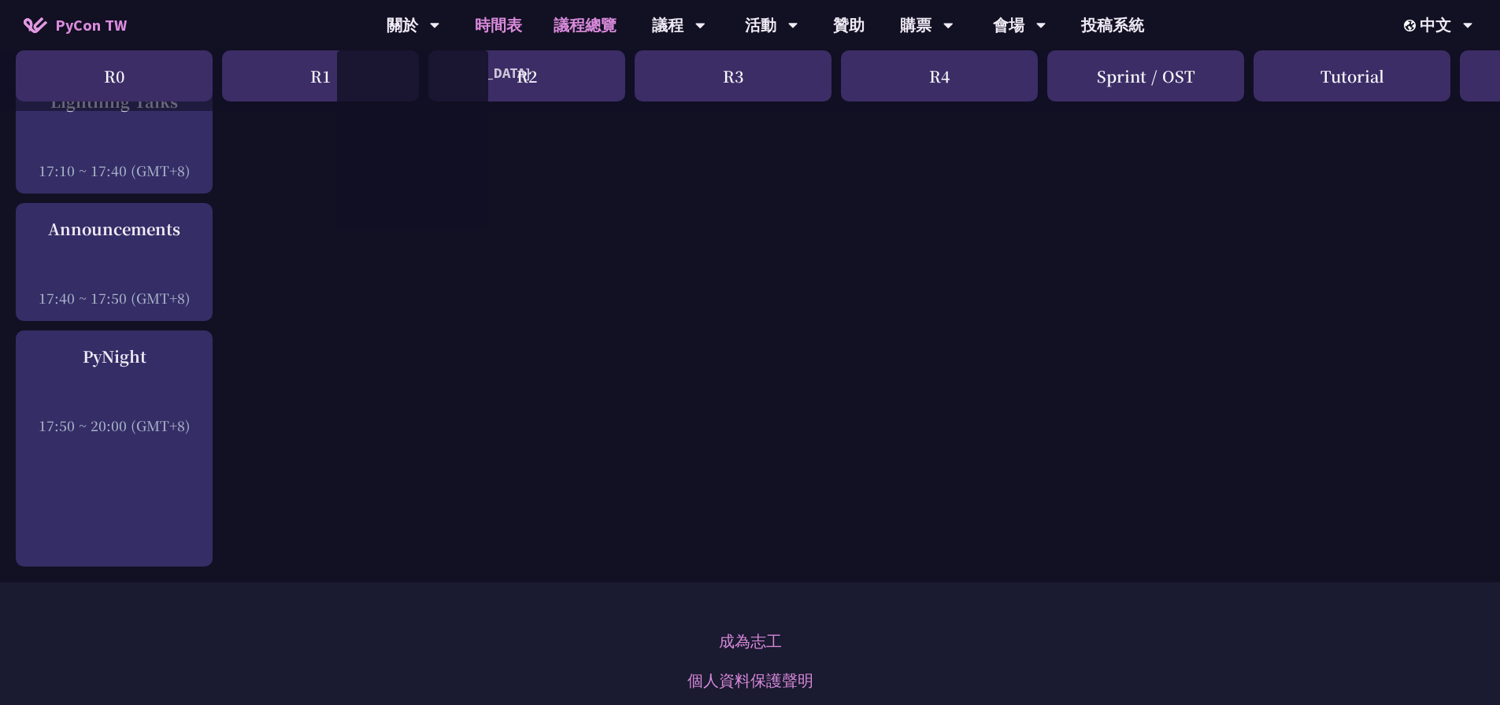
click at [552, 18] on link "議程總覽" at bounding box center [585, 25] width 94 height 50
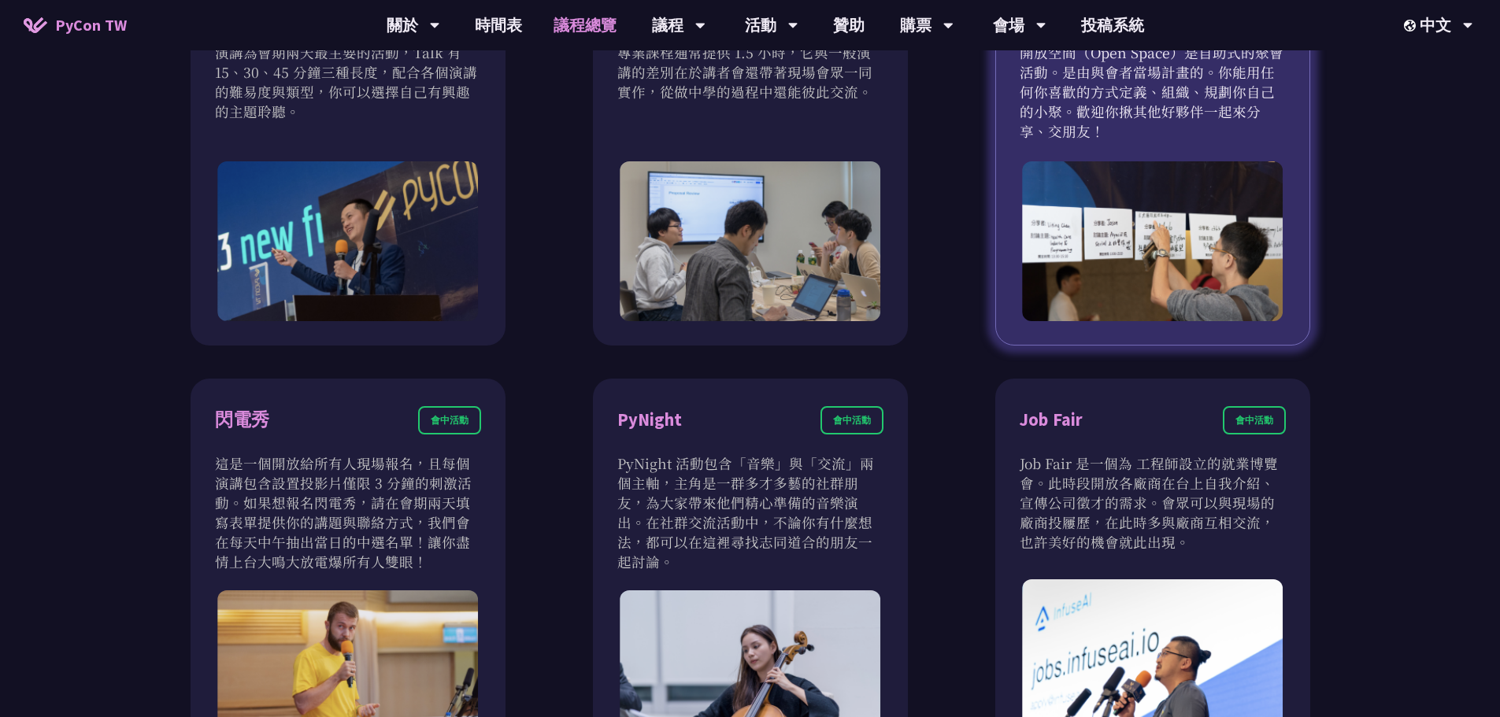
scroll to position [1338, 0]
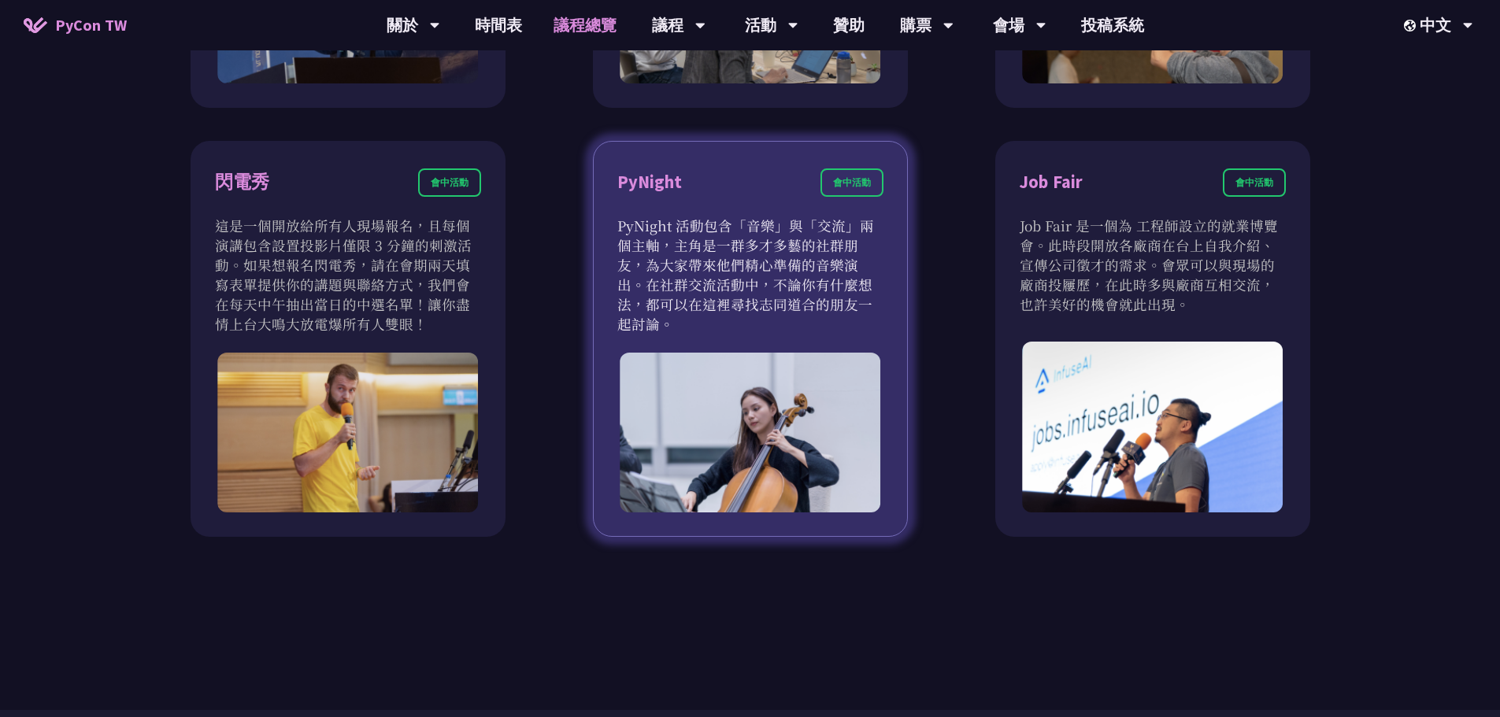
click at [859, 187] on div "會中活動" at bounding box center [851, 182] width 63 height 28
click at [850, 247] on p "PyNight 活動包含「音樂」與「交流」兩個主軸，主角是一群多才多藝的社群朋友，為大家帶來他們精心準備的音樂演出。在社群交流活動中，不論你有什麼想法，都可以…" at bounding box center [750, 275] width 266 height 118
click at [839, 282] on p "PyNight 活動包含「音樂」與「交流」兩個主軸，主角是一群多才多藝的社群朋友，為大家帶來他們精心準備的音樂演出。在社群交流活動中，不論你有什麼想法，都可以…" at bounding box center [750, 275] width 266 height 118
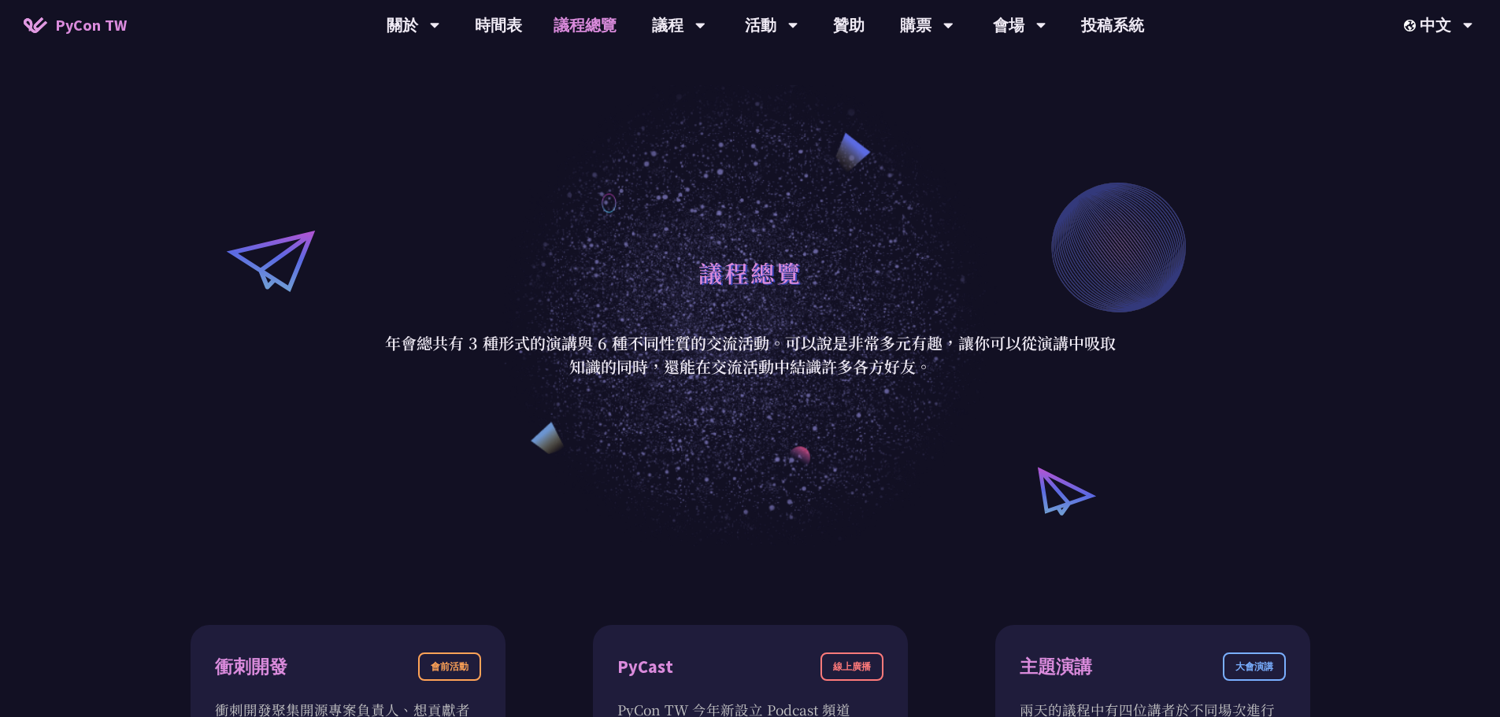
scroll to position [0, 0]
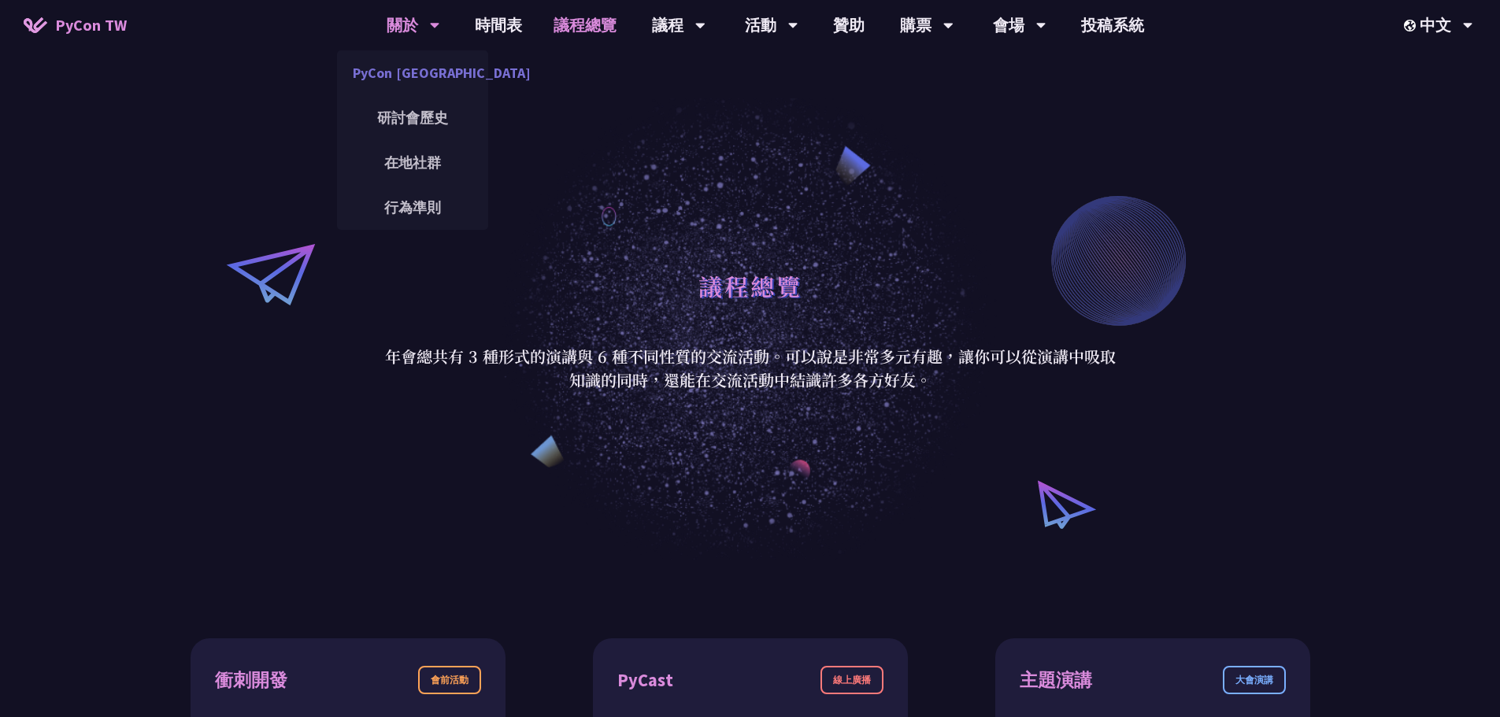
click at [420, 73] on link "PyCon [GEOGRAPHIC_DATA]" at bounding box center [412, 72] width 151 height 37
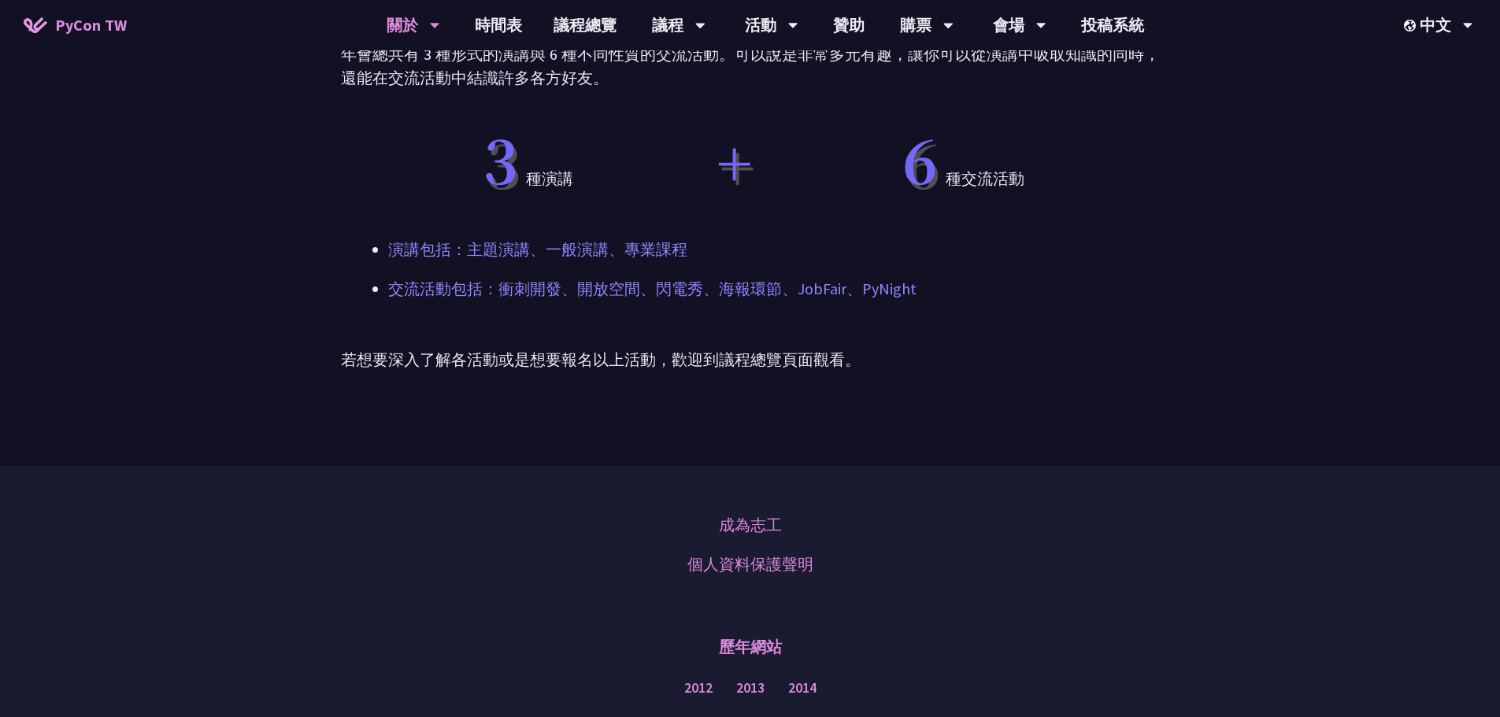
scroll to position [630, 0]
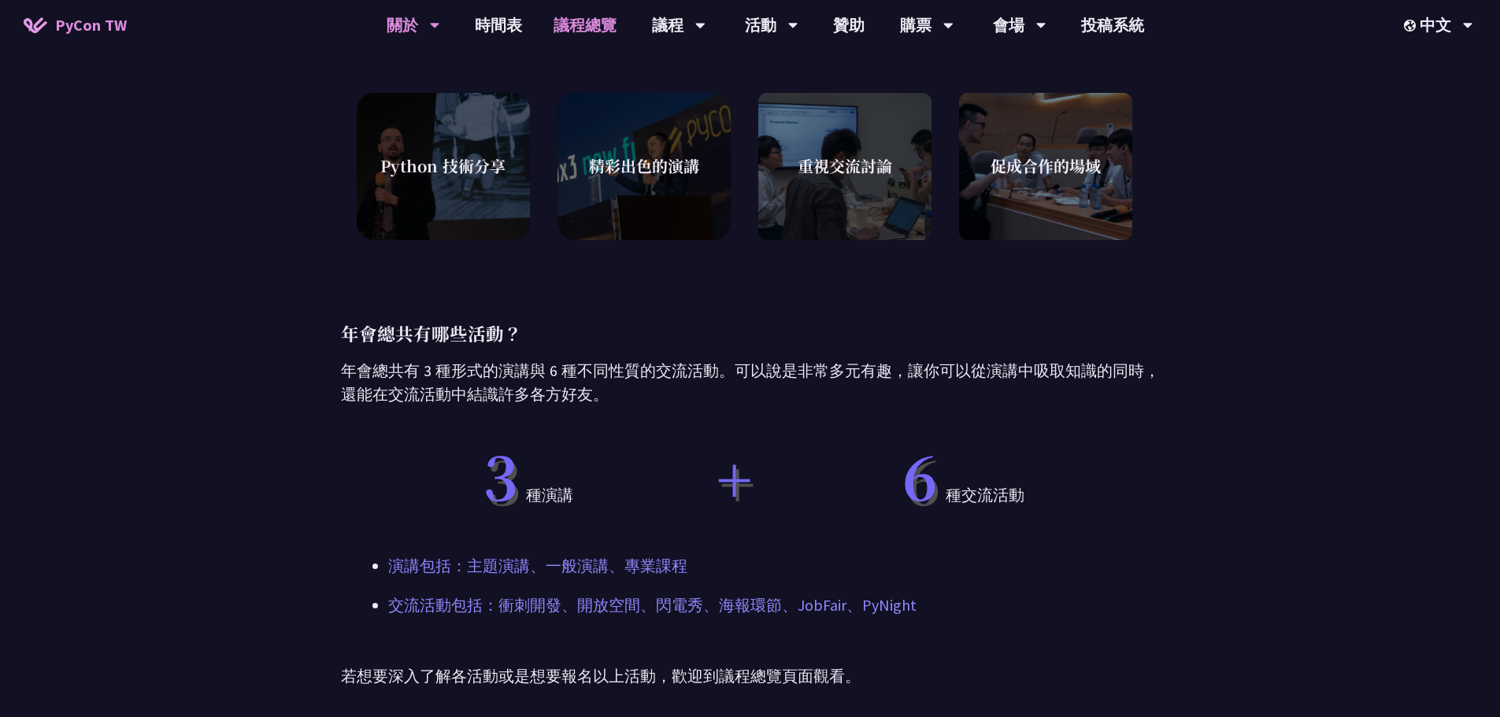
click at [608, 32] on link "議程總覽" at bounding box center [585, 25] width 94 height 50
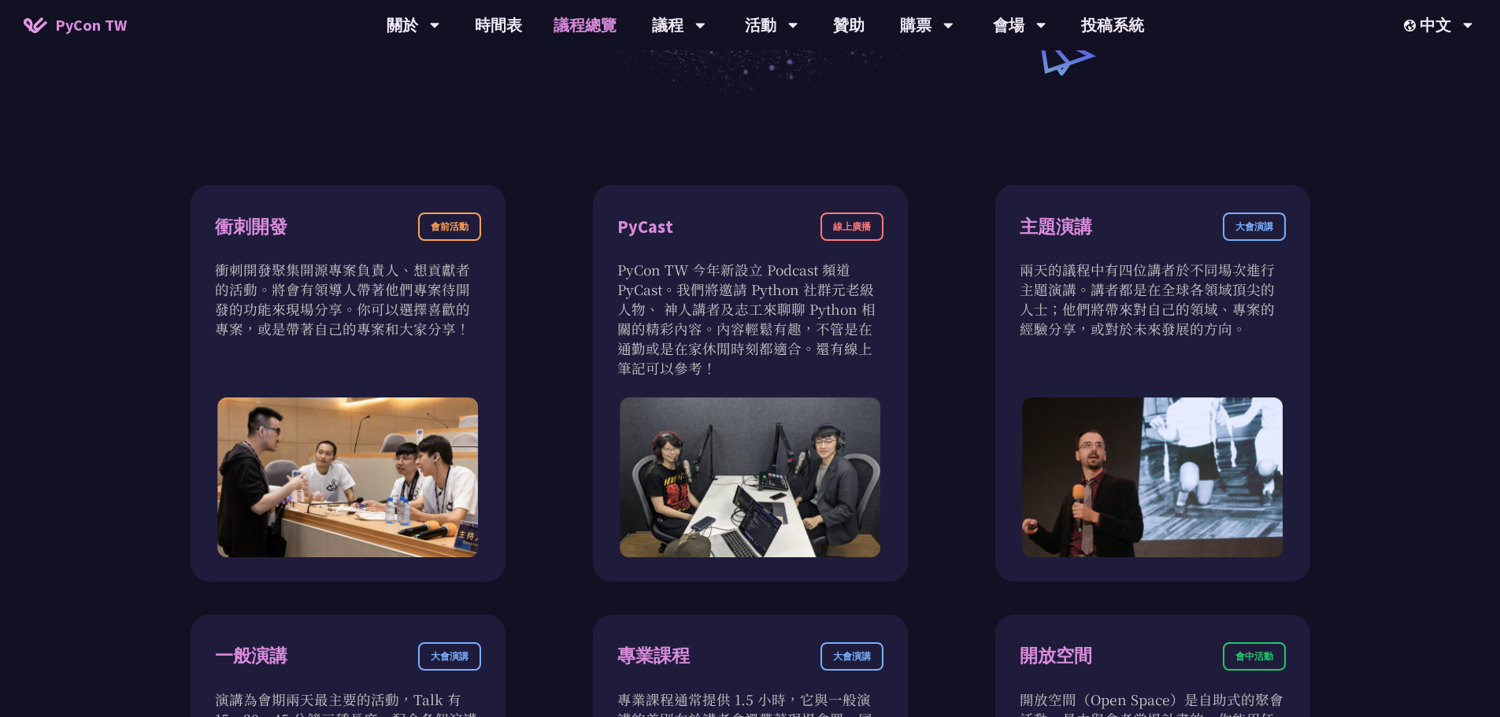
scroll to position [79, 0]
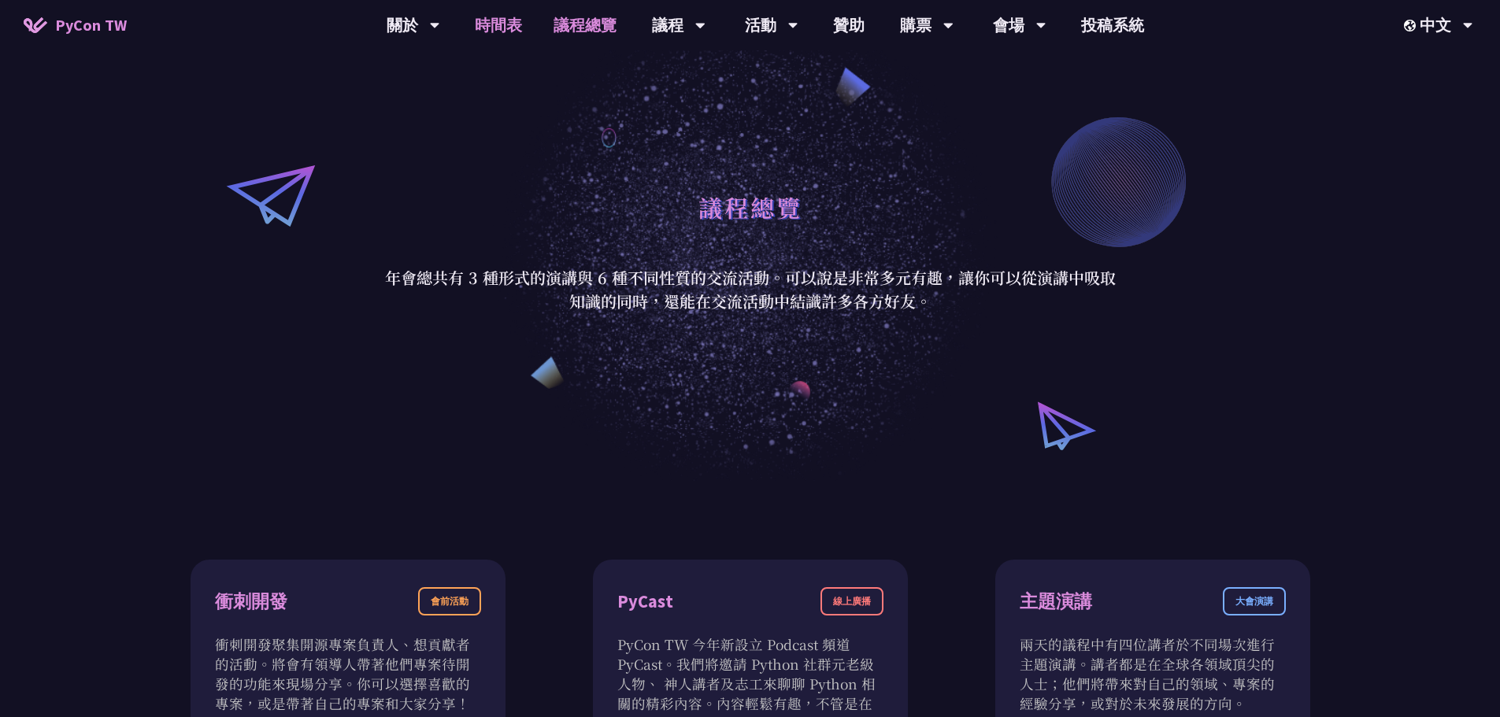
click at [511, 24] on link "時間表" at bounding box center [498, 25] width 79 height 50
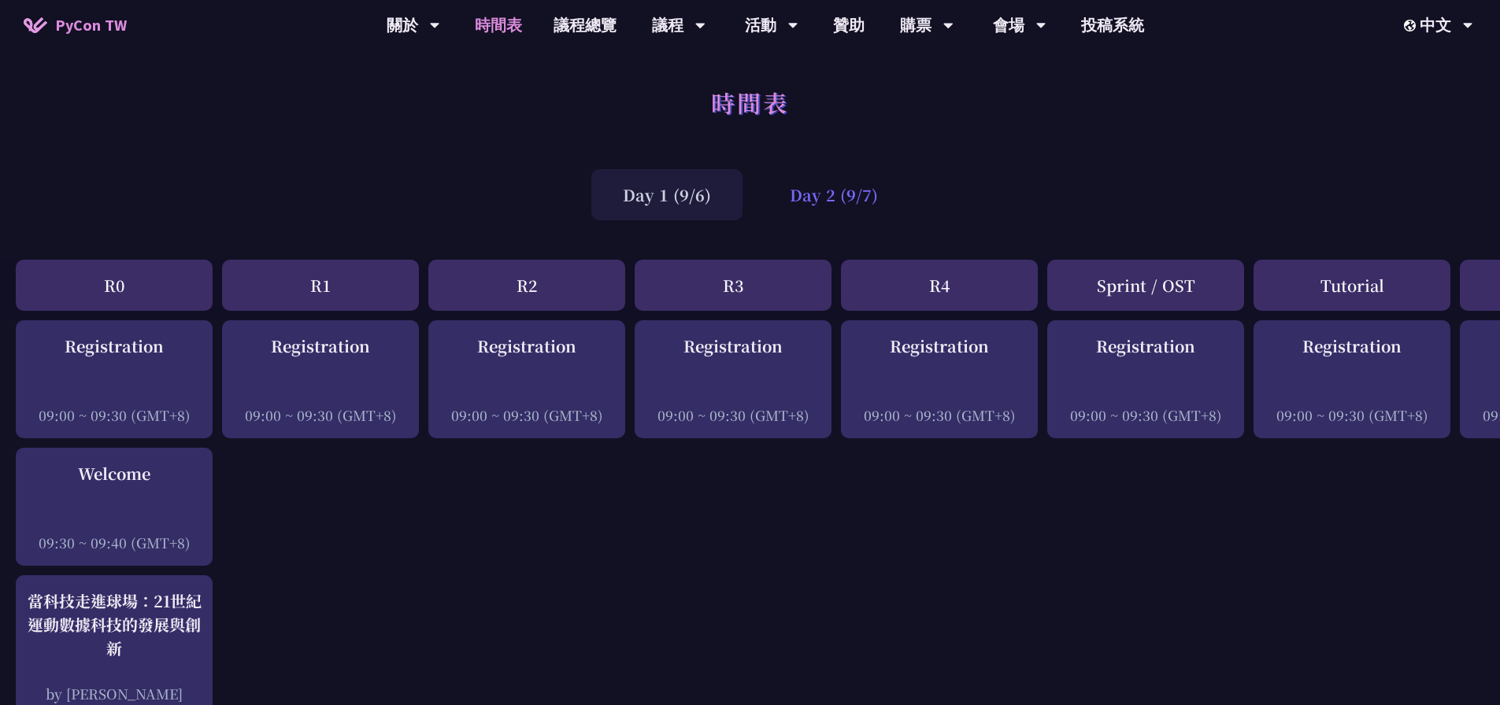
click at [810, 184] on div "Day 2 (9/7)" at bounding box center [833, 194] width 151 height 51
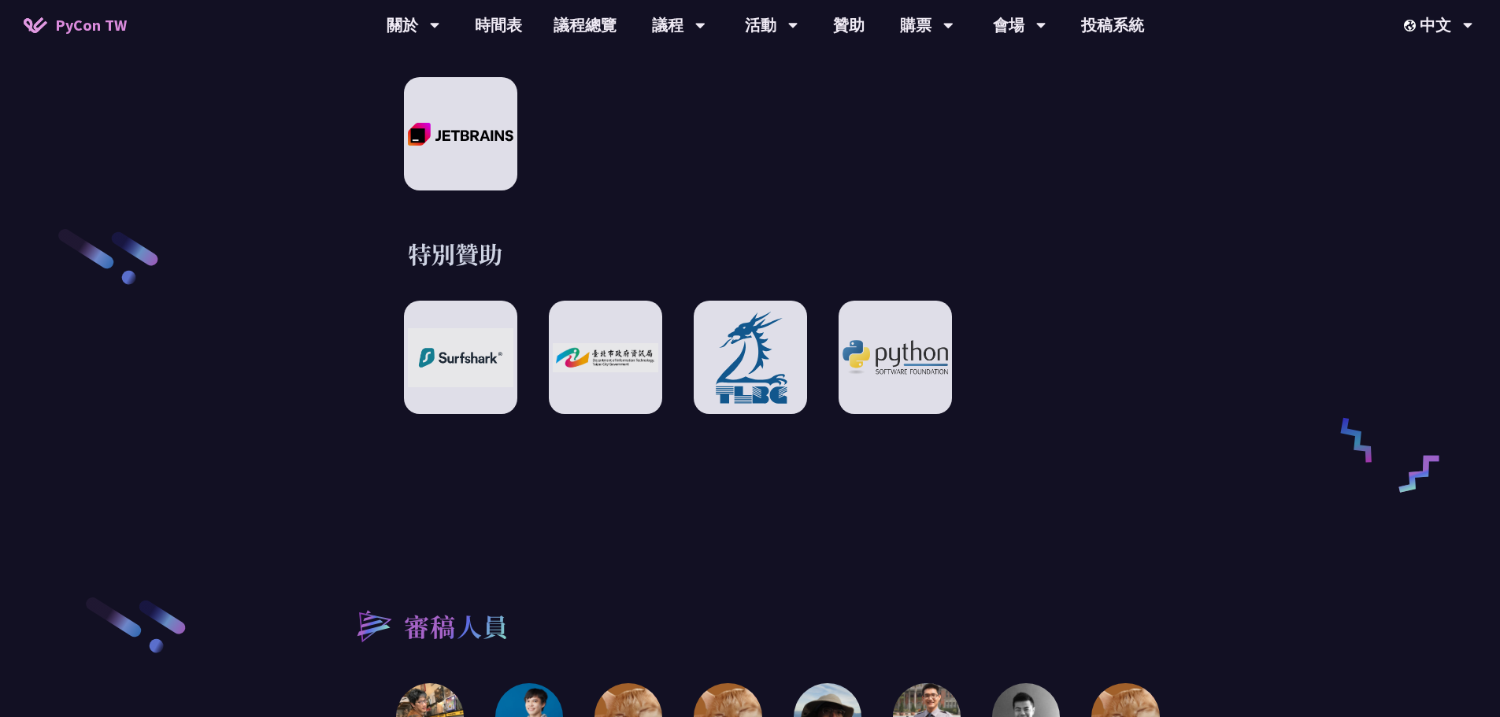
scroll to position [2755, 0]
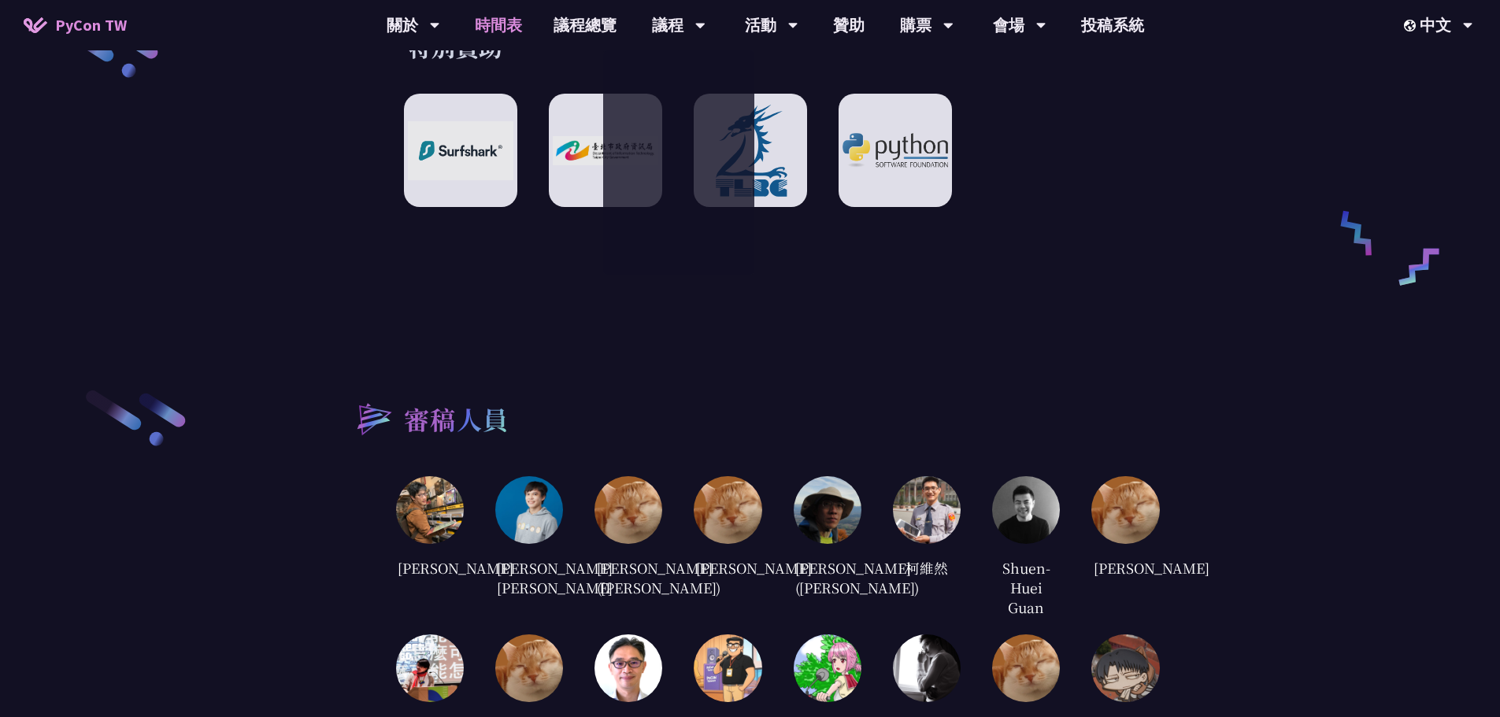
click at [508, 26] on link "時間表" at bounding box center [498, 25] width 79 height 50
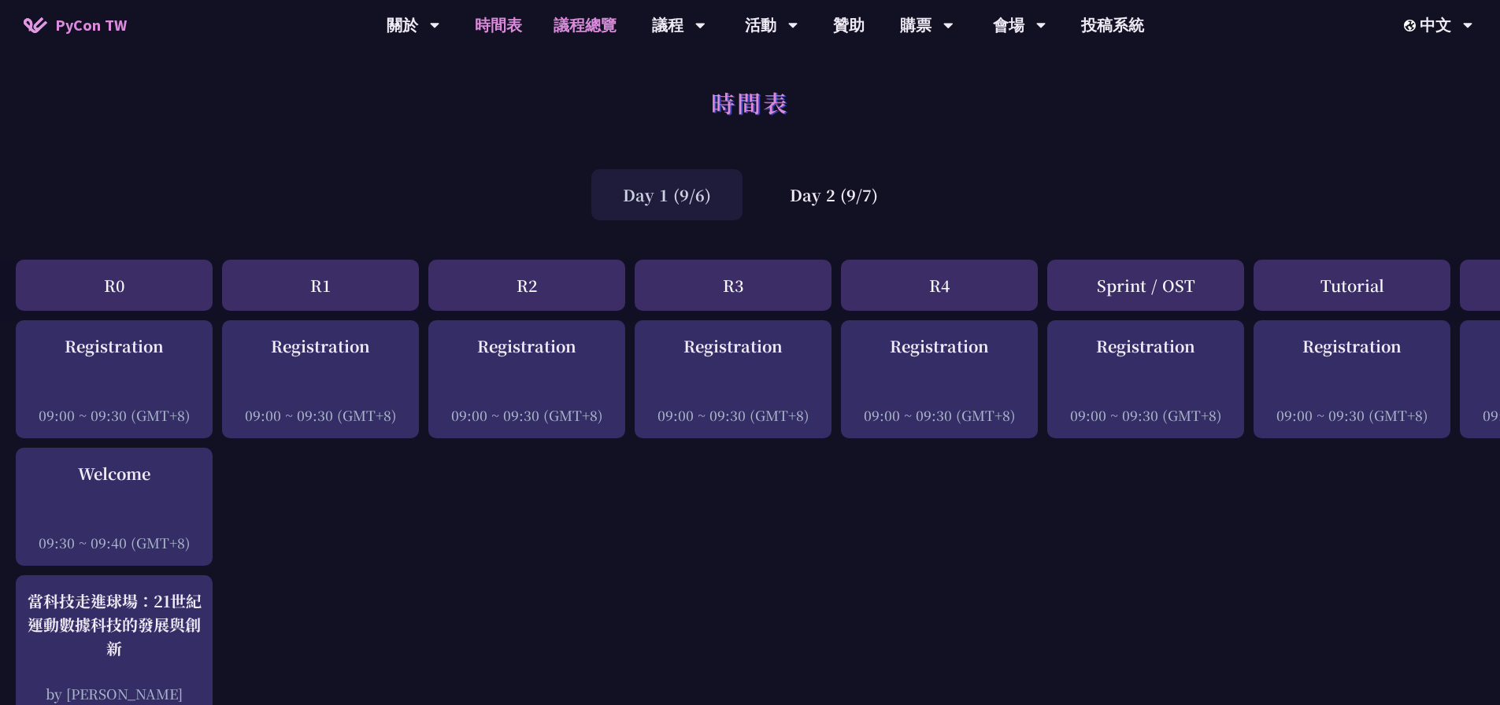
click at [580, 18] on link "議程總覽" at bounding box center [585, 25] width 94 height 50
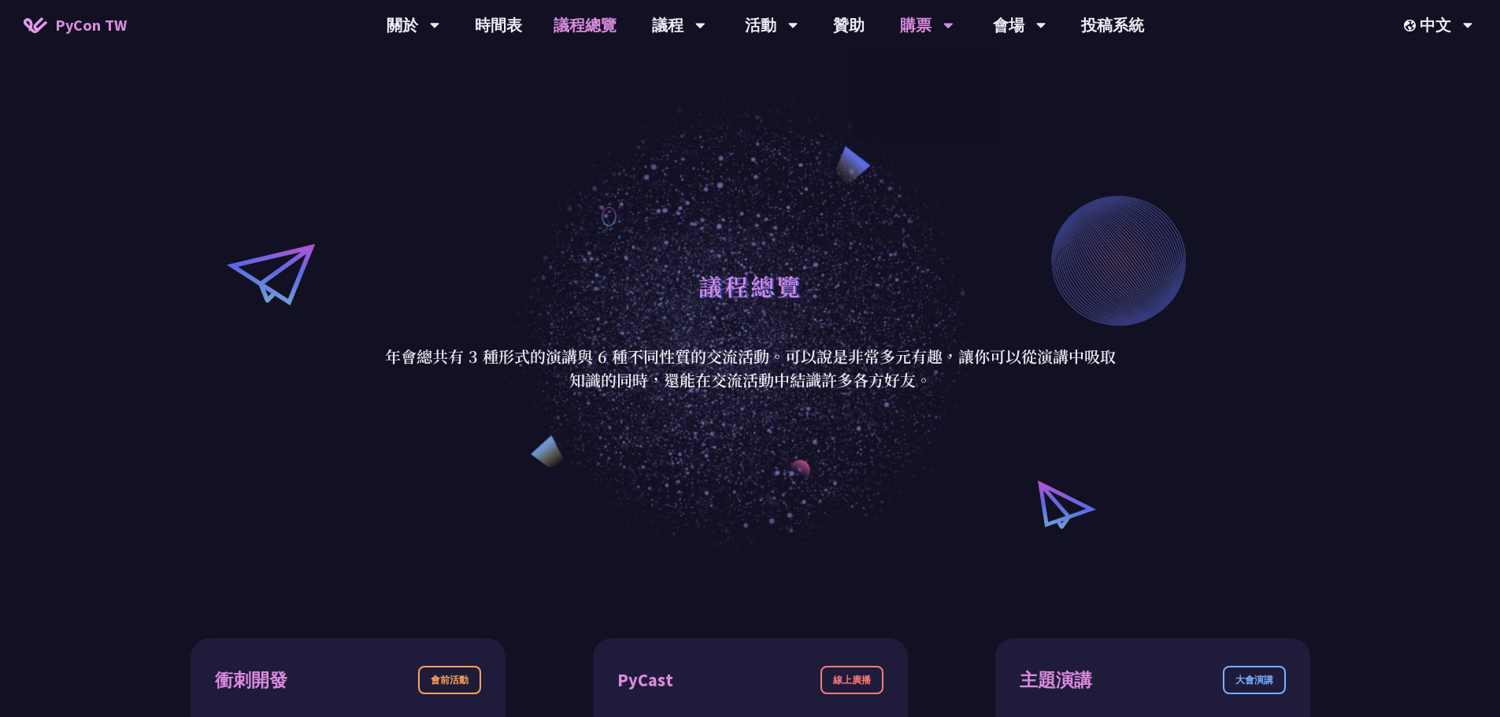
click at [440, 23] on div "購票" at bounding box center [413, 25] width 54 height 50
click at [934, 76] on link "購票資訊" at bounding box center [926, 72] width 151 height 37
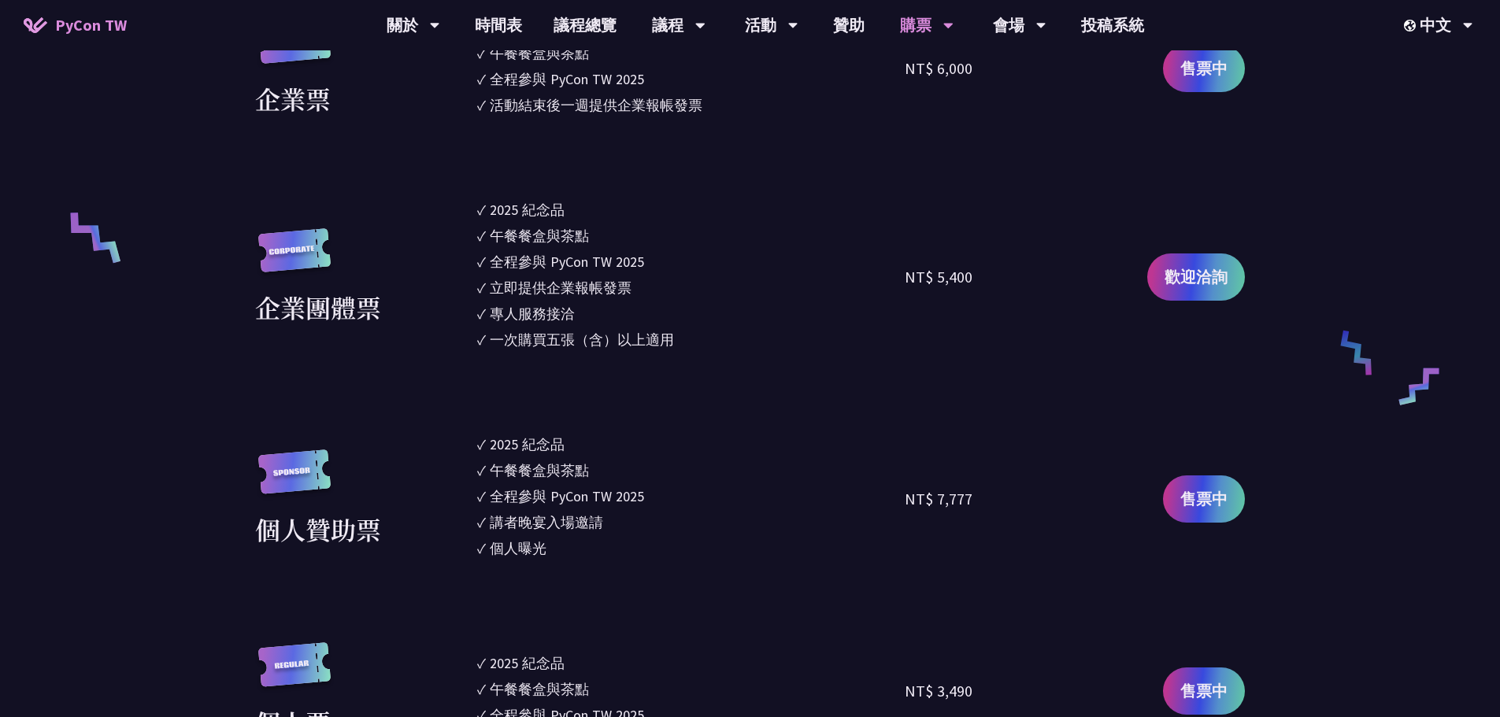
scroll to position [1102, 0]
